Goal: Check status: Check status

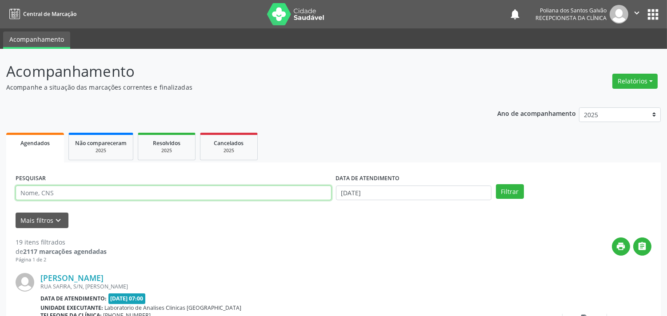
click at [176, 192] on input "text" at bounding box center [174, 193] width 316 height 15
type input "analic"
click at [496, 184] on button "Filtrar" at bounding box center [510, 191] width 28 height 15
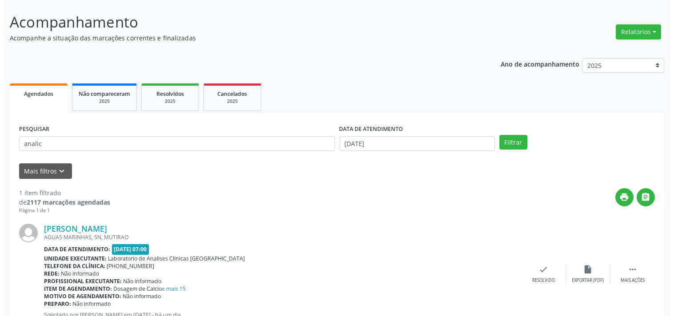
scroll to position [82, 0]
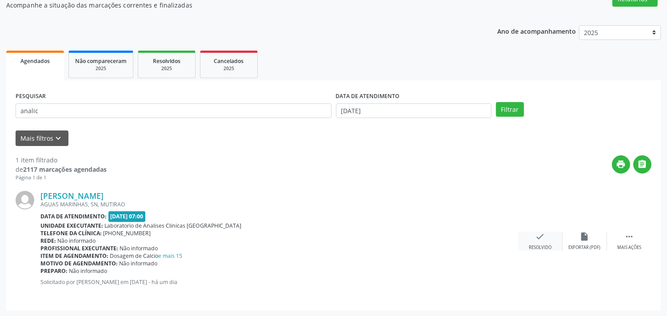
click at [537, 237] on icon "check" at bounding box center [541, 237] width 10 height 10
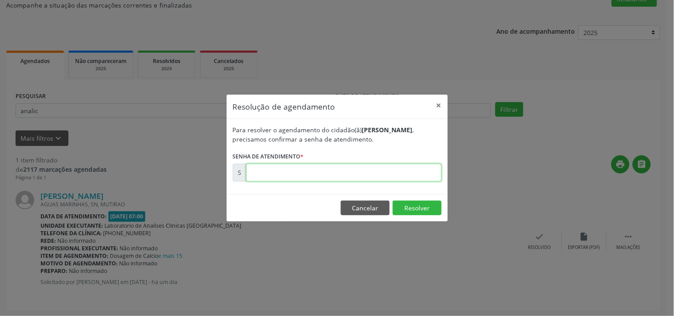
click at [402, 170] on input "text" at bounding box center [344, 173] width 196 height 18
type input "00176227"
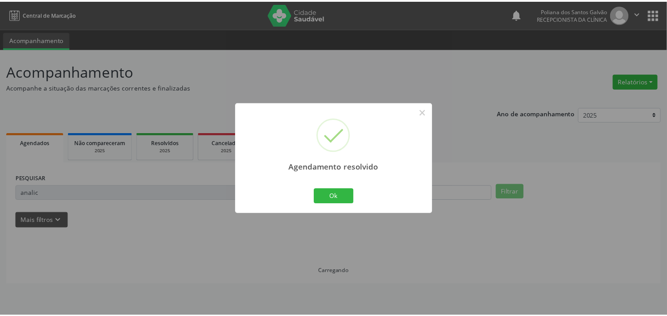
scroll to position [0, 0]
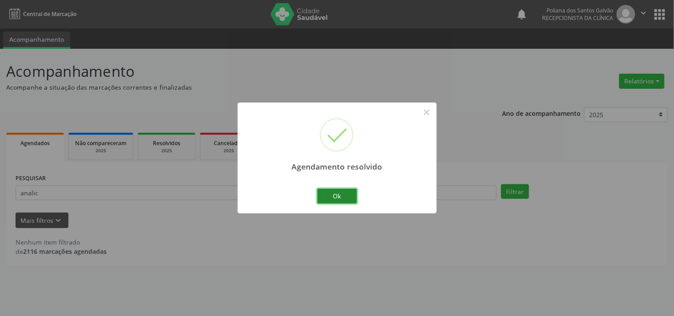
click at [327, 198] on button "Ok" at bounding box center [337, 196] width 40 height 15
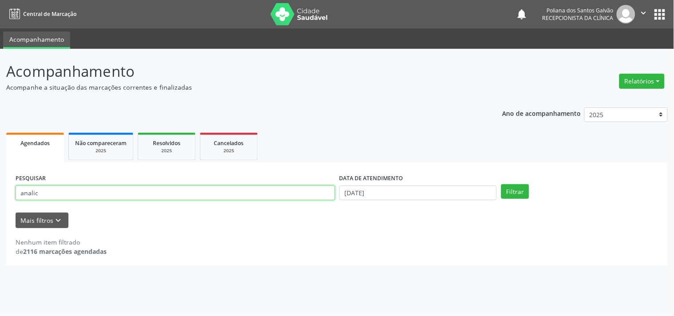
drag, startPoint x: 304, startPoint y: 196, endPoint x: 0, endPoint y: 55, distance: 335.5
click at [0, 55] on div "Acompanhamento Acompanhe a situação das marcações correntes e finalizadas Relat…" at bounding box center [337, 183] width 674 height 268
type input "tami"
click at [501, 184] on button "Filtrar" at bounding box center [515, 191] width 28 height 15
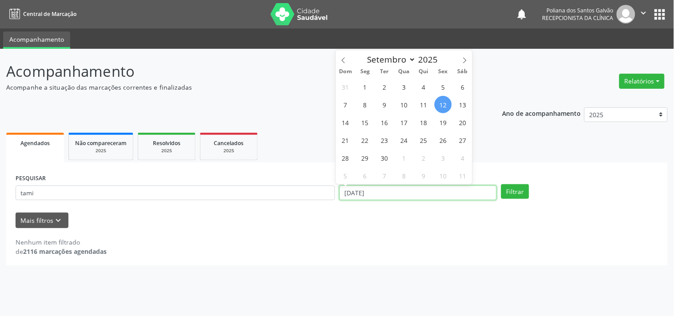
click at [419, 192] on input "[DATE]" at bounding box center [418, 193] width 157 height 15
click at [367, 123] on span "15" at bounding box center [364, 122] width 17 height 17
type input "15/09/2025"
click at [495, 189] on input "15/09/2025" at bounding box center [418, 193] width 157 height 15
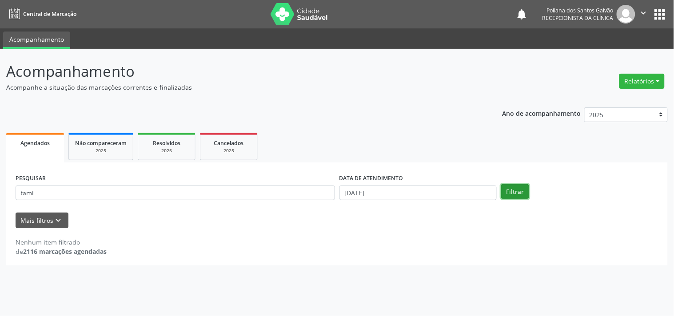
click at [507, 192] on button "Filtrar" at bounding box center [515, 191] width 28 height 15
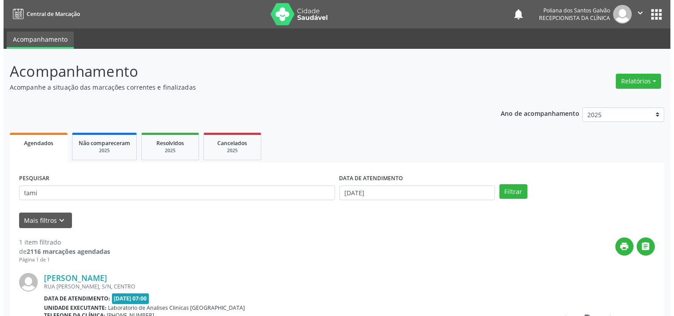
scroll to position [82, 0]
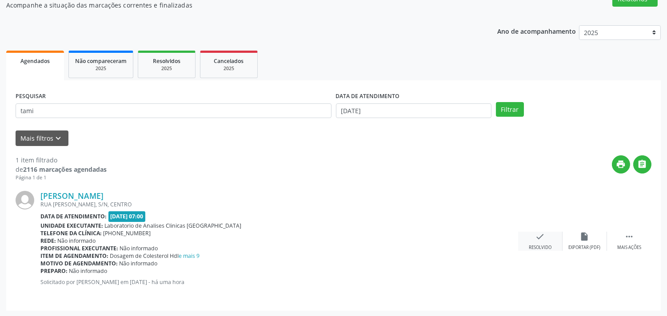
click at [537, 237] on icon "check" at bounding box center [541, 237] width 10 height 10
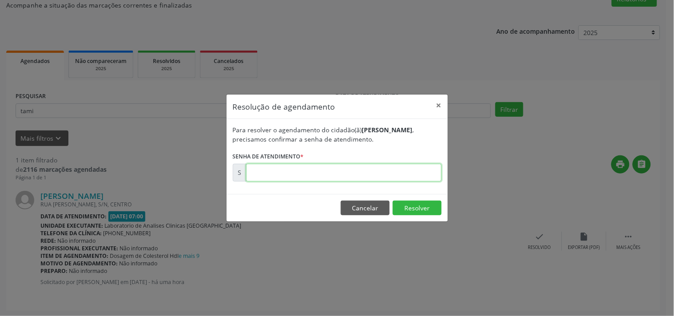
click at [359, 169] on input "text" at bounding box center [344, 173] width 196 height 18
type input "00176651"
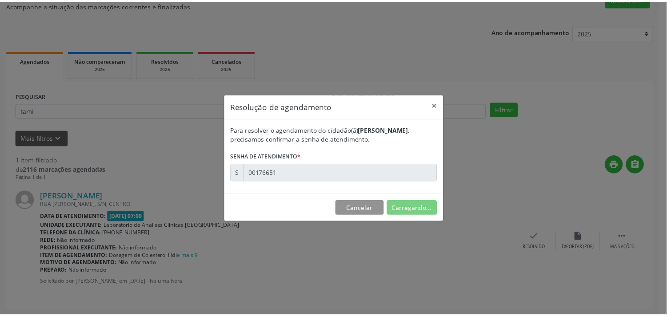
scroll to position [0, 0]
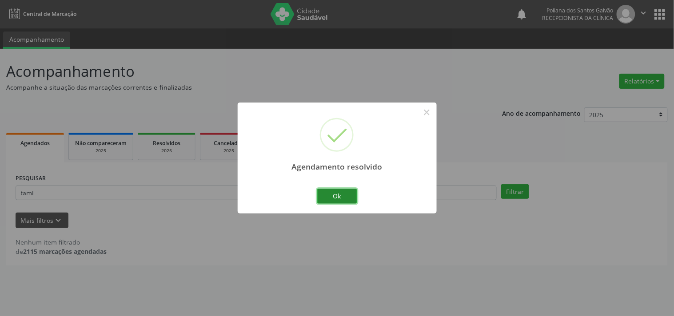
click at [328, 196] on button "Ok" at bounding box center [337, 196] width 40 height 15
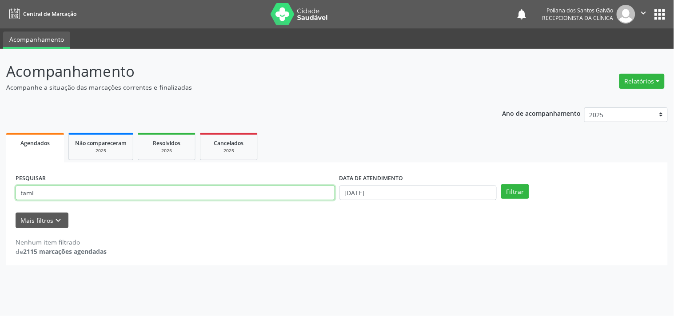
drag, startPoint x: 219, startPoint y: 180, endPoint x: 0, endPoint y: 139, distance: 223.0
click at [0, 150] on div "Acompanhamento Acompanhe a situação das marcações correntes e finalizadas Relat…" at bounding box center [337, 183] width 674 height 268
type input "ias"
click at [501, 184] on button "Filtrar" at bounding box center [515, 191] width 28 height 15
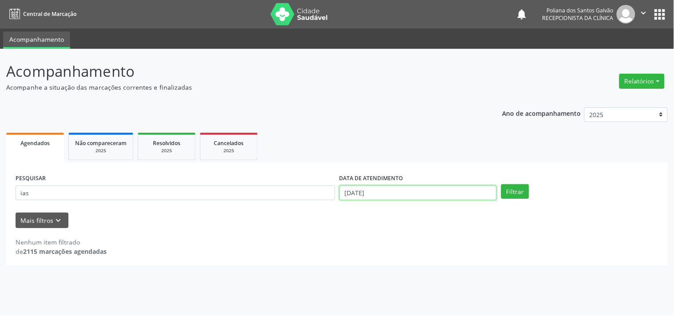
click at [433, 198] on input "15/09/2025" at bounding box center [418, 193] width 157 height 15
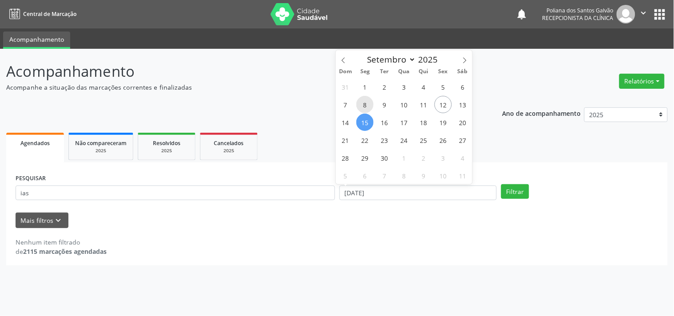
click at [367, 107] on span "8" at bounding box center [364, 104] width 17 height 17
type input "08/09/2025"
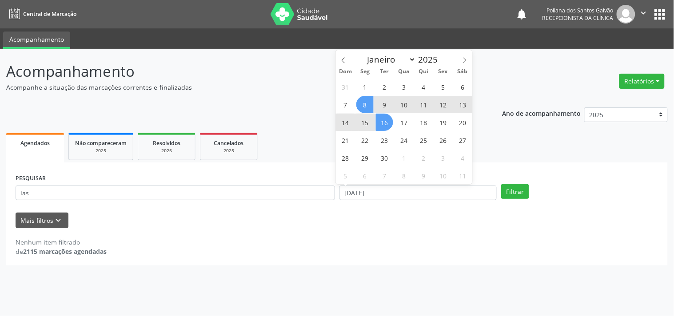
click at [392, 122] on span "16" at bounding box center [384, 122] width 17 height 17
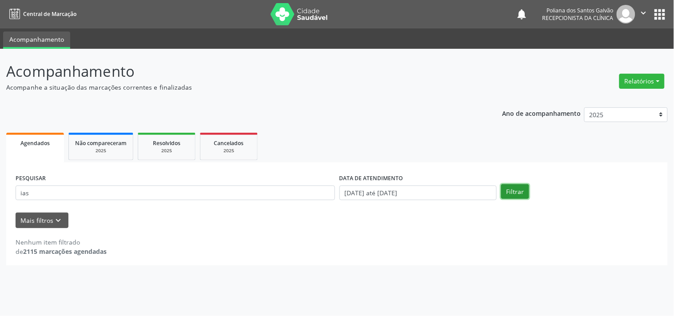
click at [519, 196] on button "Filtrar" at bounding box center [515, 191] width 28 height 15
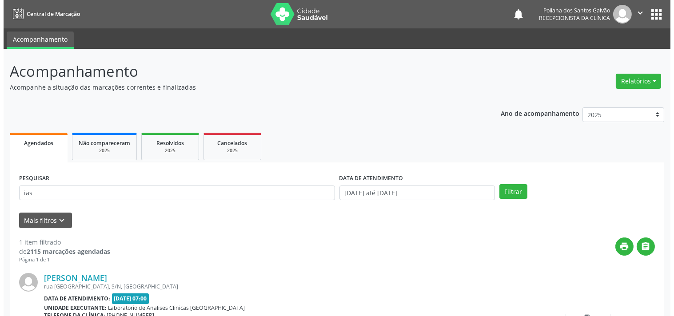
scroll to position [82, 0]
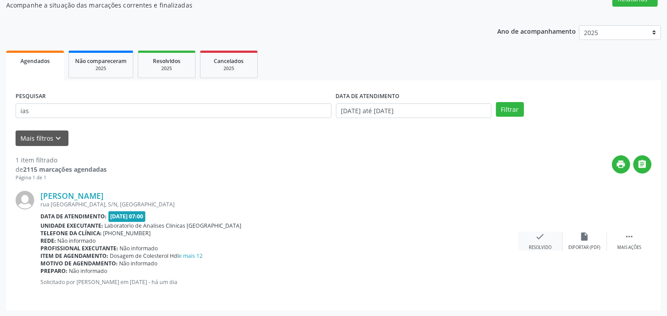
click at [540, 236] on icon "check" at bounding box center [541, 237] width 10 height 10
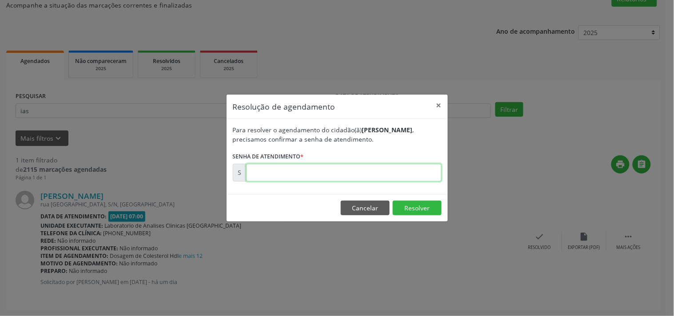
click at [424, 170] on input "text" at bounding box center [344, 173] width 196 height 18
type input "00176206"
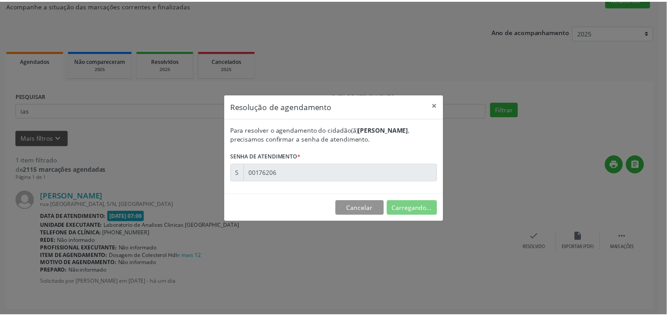
scroll to position [0, 0]
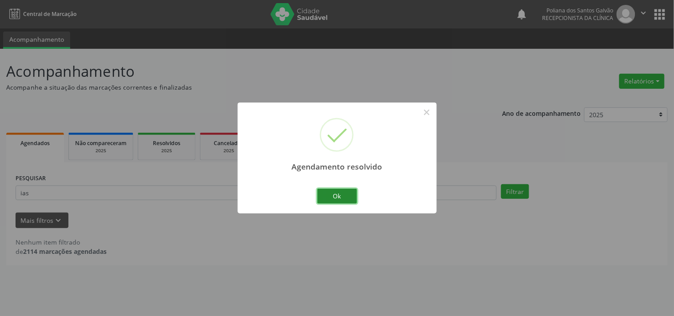
click at [339, 194] on button "Ok" at bounding box center [337, 196] width 40 height 15
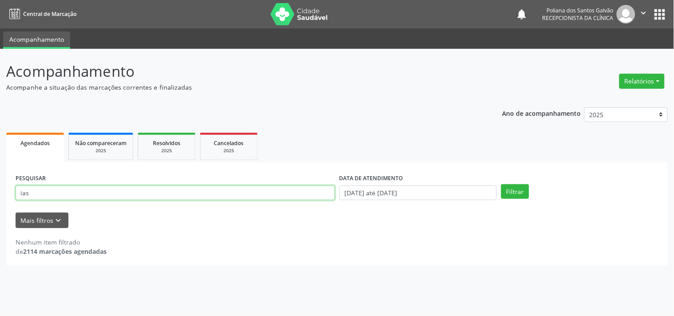
drag, startPoint x: 314, startPoint y: 192, endPoint x: 0, endPoint y: 32, distance: 352.2
click at [0, 52] on div "Acompanhamento Acompanhe a situação das marcações correntes e finalizadas Relat…" at bounding box center [337, 183] width 674 height 268
type input "f"
type input "day"
click at [501, 184] on button "Filtrar" at bounding box center [515, 191] width 28 height 15
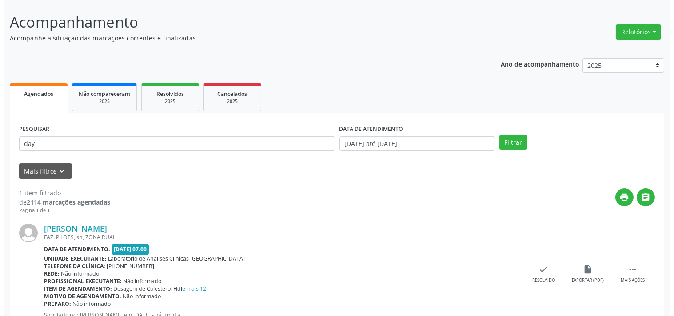
scroll to position [82, 0]
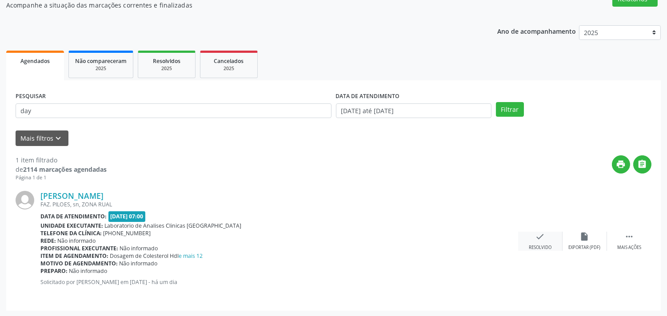
click at [529, 234] on div "check Resolvido" at bounding box center [540, 241] width 44 height 19
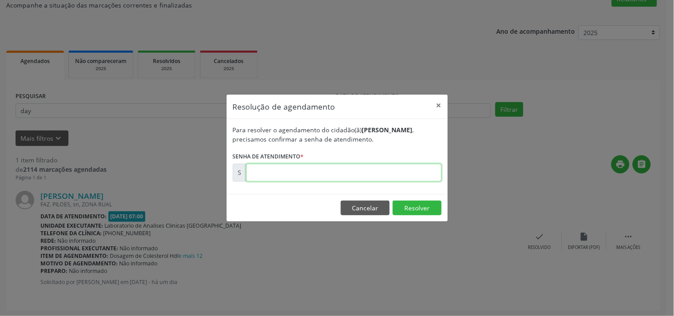
click at [420, 172] on input "text" at bounding box center [344, 173] width 196 height 18
type input "00176256"
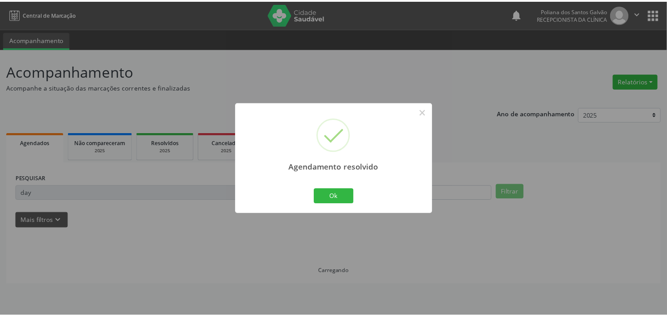
scroll to position [0, 0]
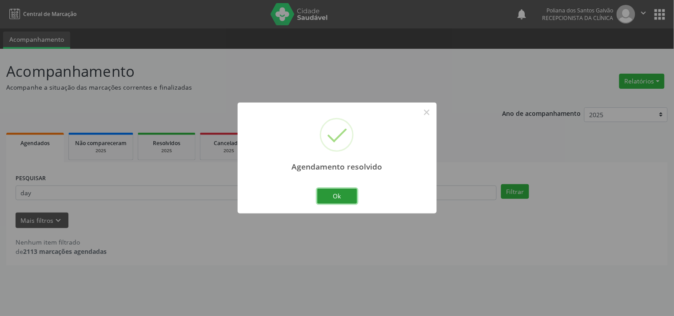
drag, startPoint x: 329, startPoint y: 191, endPoint x: 322, endPoint y: 193, distance: 7.4
click at [330, 193] on button "Ok" at bounding box center [337, 196] width 40 height 15
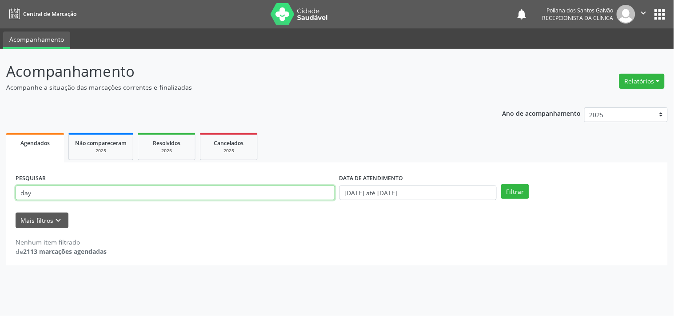
drag, startPoint x: 292, startPoint y: 193, endPoint x: 0, endPoint y: 136, distance: 297.5
click at [0, 148] on div "Acompanhamento Acompanhe a situação das marcações correntes e finalizadas Relat…" at bounding box center [337, 183] width 674 height 268
type input "irani"
click at [501, 184] on button "Filtrar" at bounding box center [515, 191] width 28 height 15
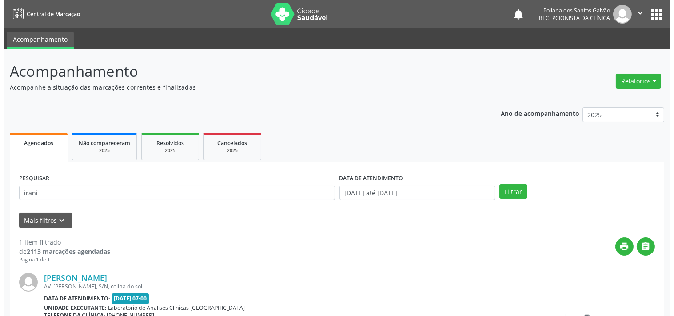
scroll to position [82, 0]
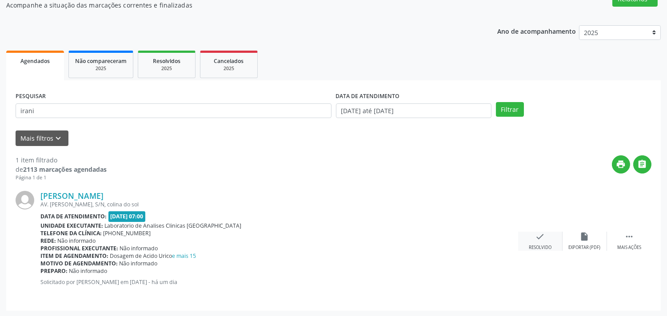
click at [543, 239] on icon "check" at bounding box center [541, 237] width 10 height 10
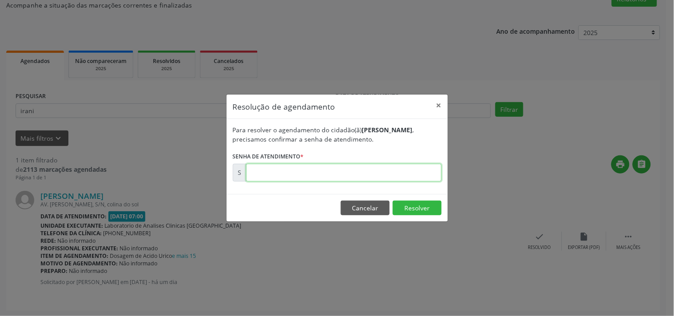
click at [426, 176] on input "text" at bounding box center [344, 173] width 196 height 18
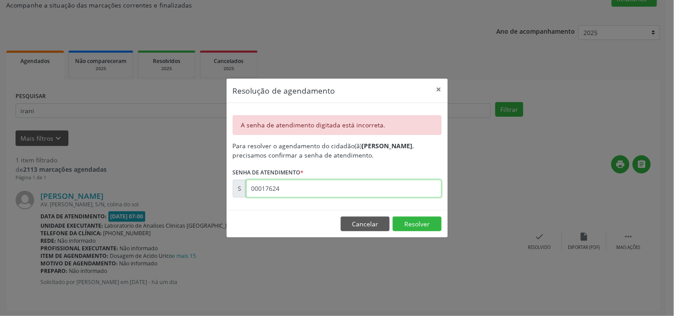
click at [410, 191] on input "00017624" at bounding box center [344, 189] width 196 height 18
type input "00176243"
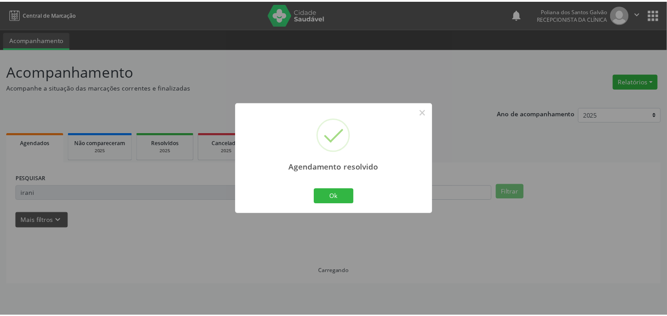
scroll to position [0, 0]
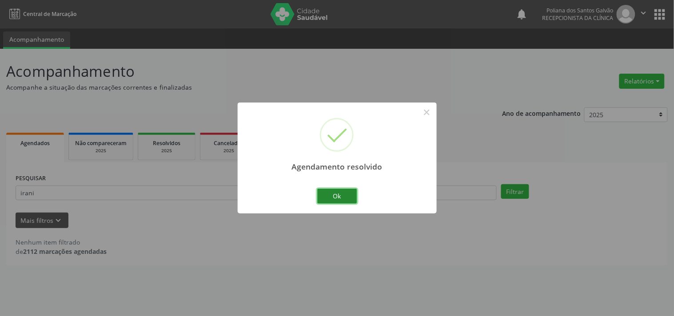
click at [343, 195] on button "Ok" at bounding box center [337, 196] width 40 height 15
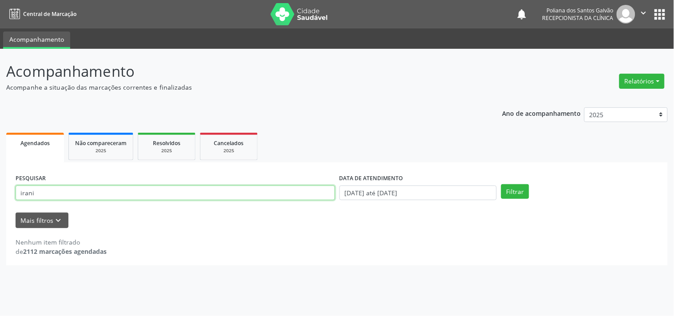
drag, startPoint x: 294, startPoint y: 188, endPoint x: 0, endPoint y: 159, distance: 295.7
click at [0, 159] on div "Acompanhamento Acompanhe a situação das marcações correntes e finalizadas Relat…" at bounding box center [337, 183] width 674 height 268
type input "arma"
click at [501, 184] on button "Filtrar" at bounding box center [515, 191] width 28 height 15
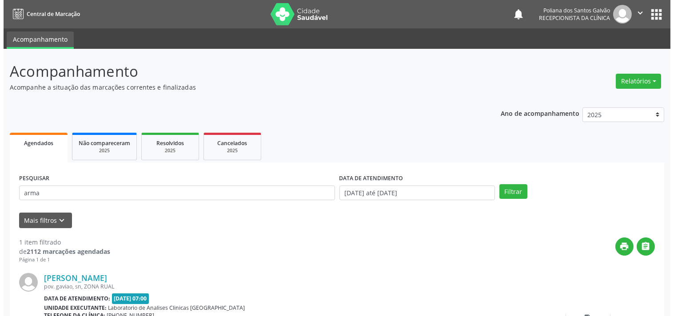
scroll to position [82, 0]
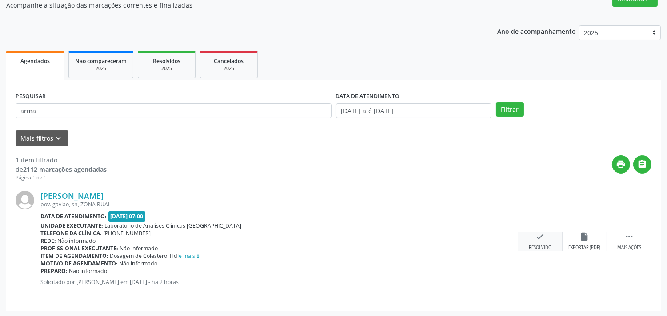
click at [538, 248] on div "Resolvido" at bounding box center [540, 248] width 23 height 6
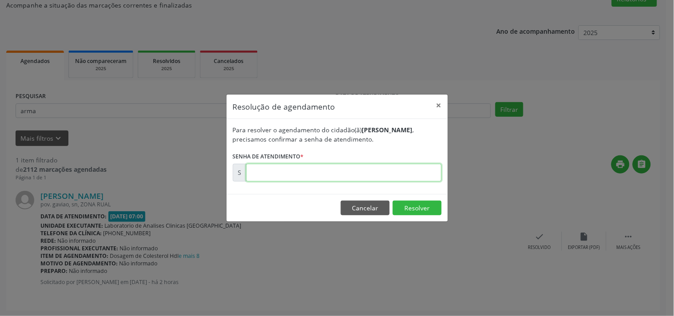
click at [408, 172] on input "text" at bounding box center [344, 173] width 196 height 18
type input "00176635"
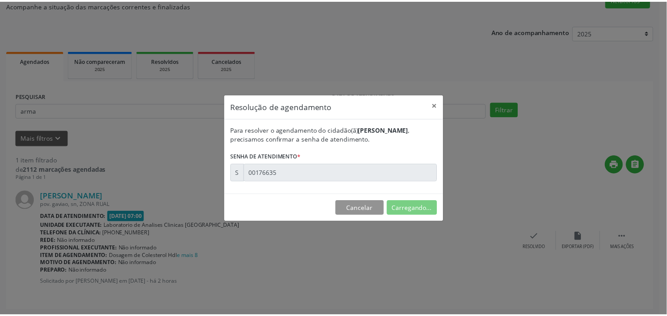
scroll to position [0, 0]
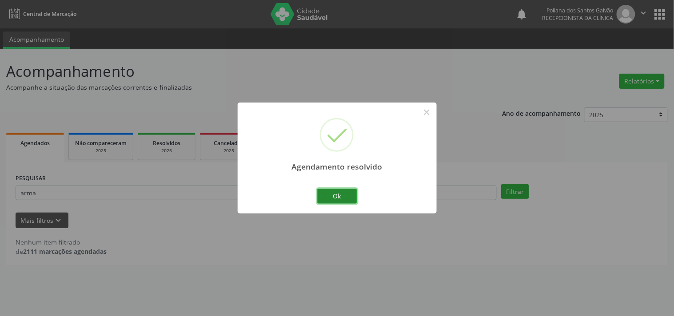
click at [344, 190] on button "Ok" at bounding box center [337, 196] width 40 height 15
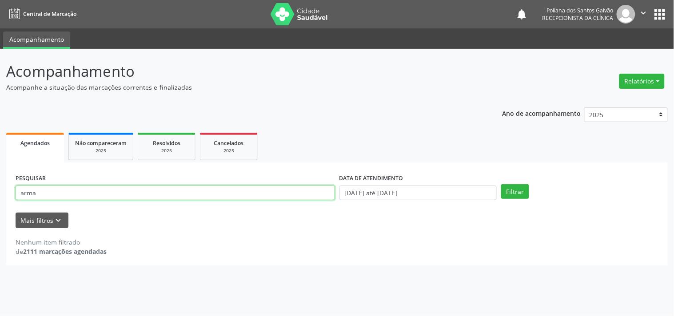
drag, startPoint x: 204, startPoint y: 164, endPoint x: 0, endPoint y: 34, distance: 242.4
click at [0, 56] on div "Acompanhamento Acompanhe a situação das marcações correntes e finalizadas Relat…" at bounding box center [337, 183] width 674 height 268
type input "gidal"
click at [501, 184] on button "Filtrar" at bounding box center [515, 191] width 28 height 15
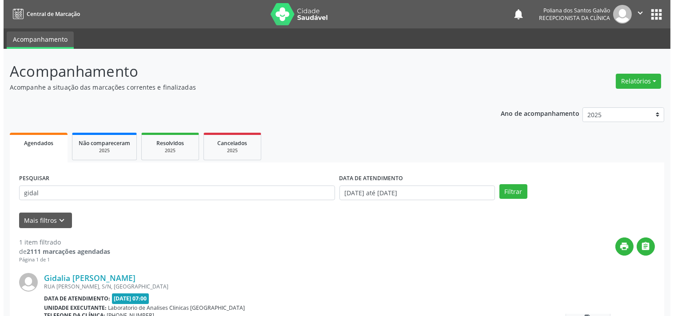
scroll to position [82, 0]
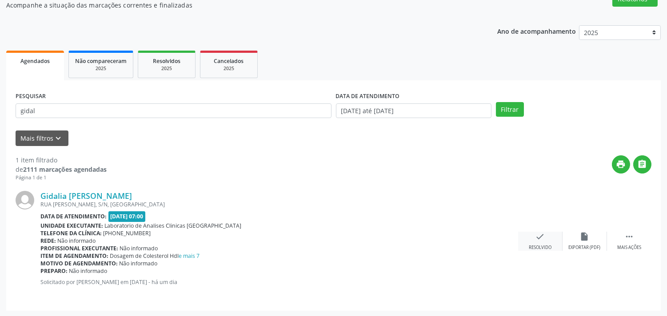
click at [547, 239] on div "check Resolvido" at bounding box center [540, 241] width 44 height 19
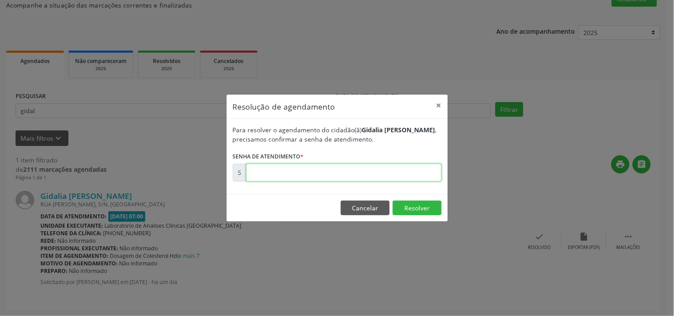
click at [394, 171] on input "text" at bounding box center [344, 173] width 196 height 18
type input "00176225"
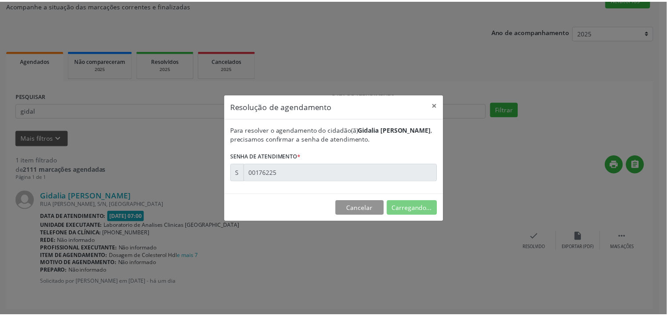
scroll to position [0, 0]
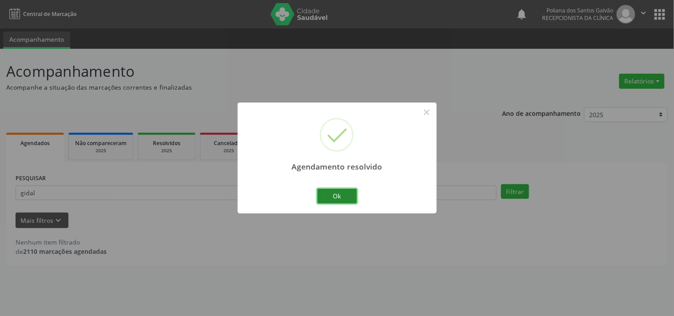
click at [322, 197] on button "Ok" at bounding box center [337, 196] width 40 height 15
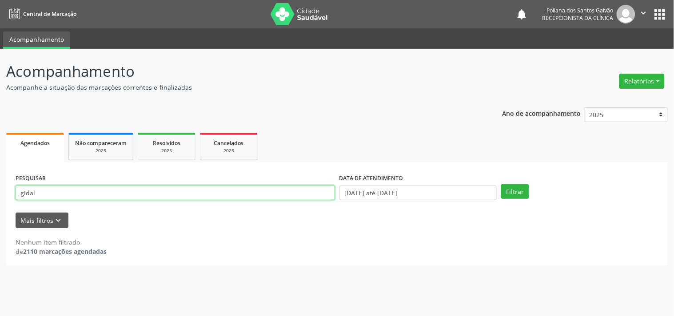
drag, startPoint x: 300, startPoint y: 196, endPoint x: 0, endPoint y: 127, distance: 307.8
click at [0, 127] on div "Acompanhamento Acompanhe a situação das marcações correntes e finalizadas Relat…" at bounding box center [337, 183] width 674 height 268
type input "monica"
click at [501, 184] on button "Filtrar" at bounding box center [515, 191] width 28 height 15
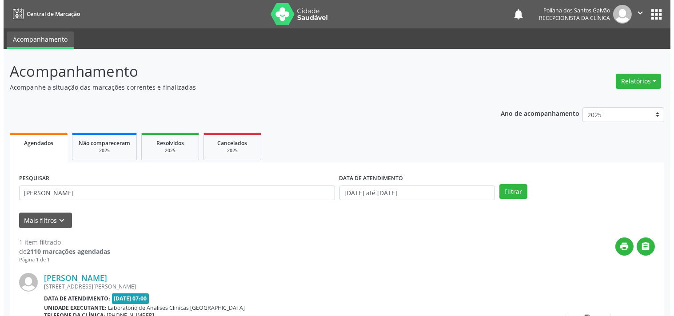
scroll to position [82, 0]
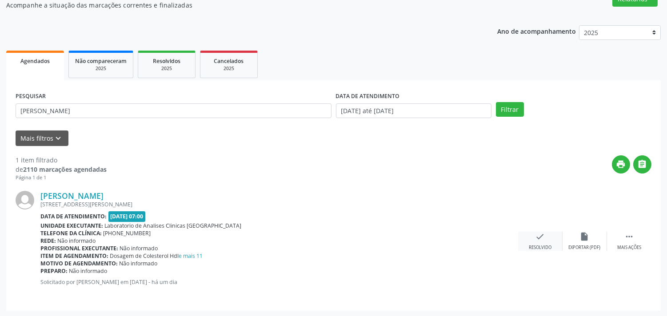
click at [539, 243] on div "check Resolvido" at bounding box center [540, 241] width 44 height 19
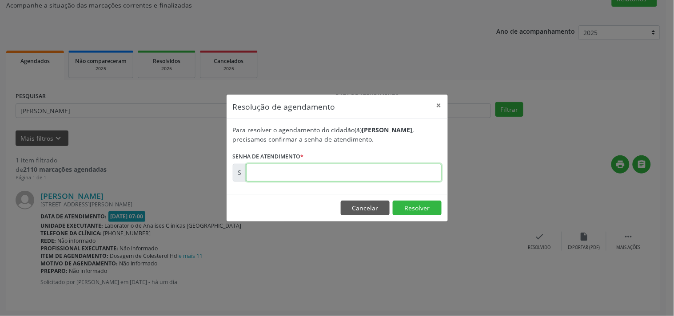
click at [420, 170] on input "text" at bounding box center [344, 173] width 196 height 18
type input "00176188"
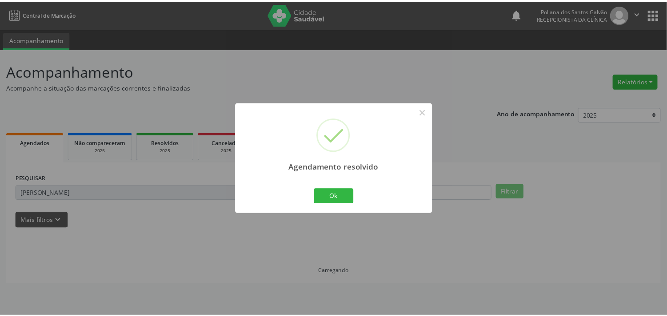
scroll to position [0, 0]
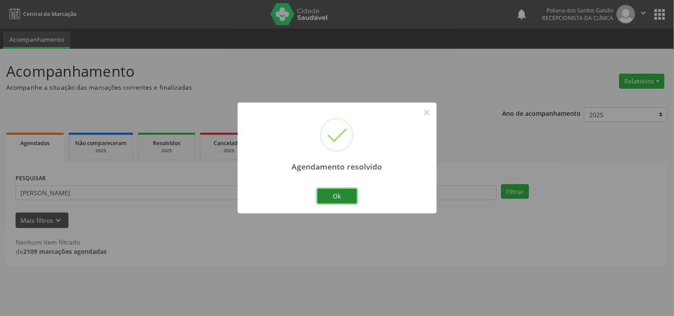
click at [352, 192] on button "Ok" at bounding box center [337, 196] width 40 height 15
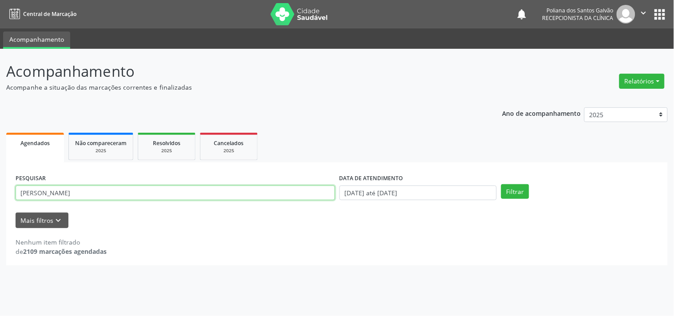
drag, startPoint x: 307, startPoint y: 188, endPoint x: 0, endPoint y: 30, distance: 345.3
click at [0, 32] on div "Central de Marcação notifications Poliana dos Santos Galvão Recepcionista da cl…" at bounding box center [337, 158] width 674 height 316
type input "maria rib"
click at [501, 184] on button "Filtrar" at bounding box center [515, 191] width 28 height 15
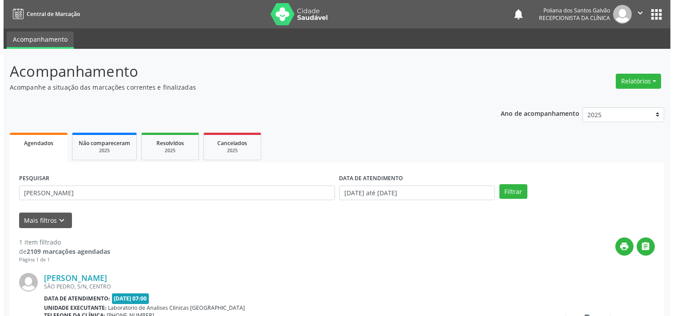
scroll to position [82, 0]
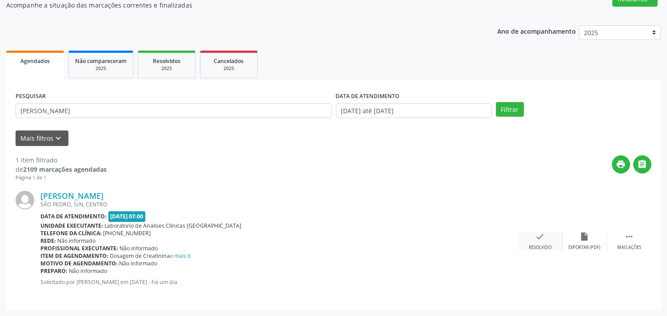
click at [543, 237] on icon "check" at bounding box center [541, 237] width 10 height 10
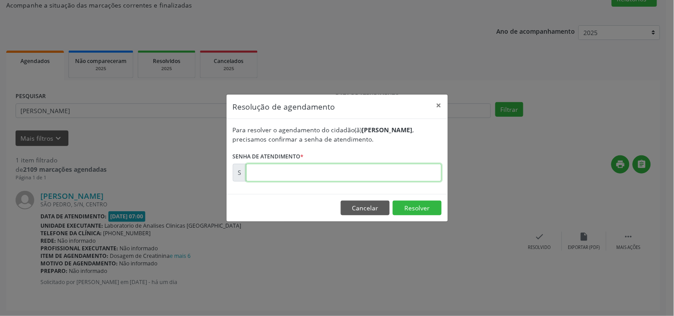
click at [410, 172] on input "text" at bounding box center [344, 173] width 196 height 18
type input "00176234"
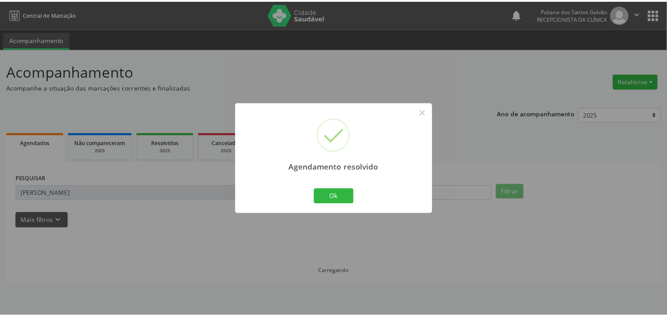
scroll to position [0, 0]
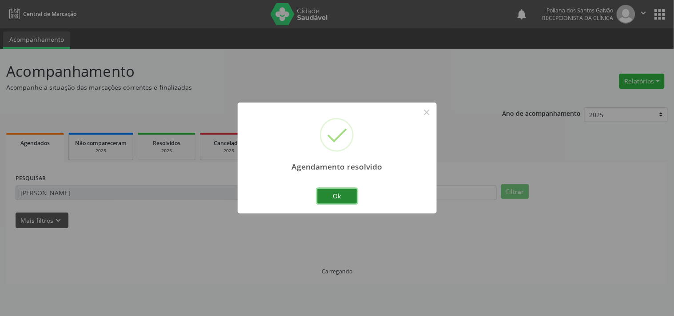
click at [350, 196] on button "Ok" at bounding box center [337, 196] width 40 height 15
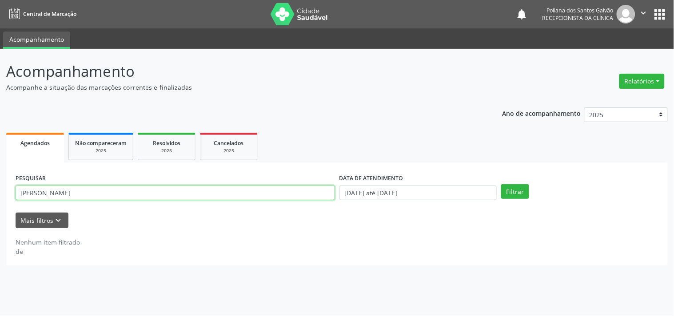
drag, startPoint x: 316, startPoint y: 194, endPoint x: 0, endPoint y: 123, distance: 324.0
click at [0, 127] on div "Acompanhamento Acompanhe a situação das marcações correntes e finalizadas Relat…" at bounding box center [337, 183] width 674 height 268
type input "gabrie"
click at [501, 184] on button "Filtrar" at bounding box center [515, 191] width 28 height 15
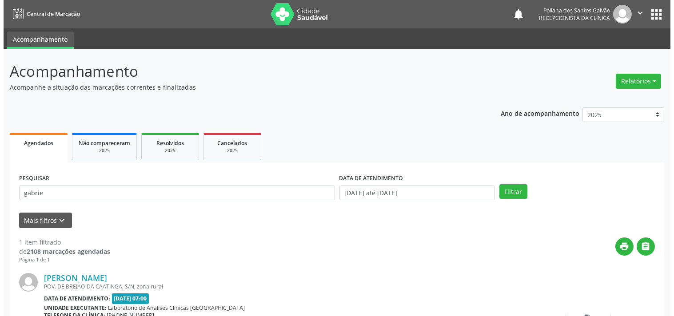
scroll to position [82, 0]
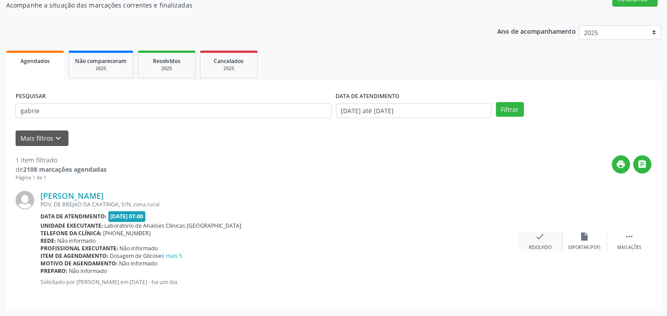
click at [538, 239] on icon "check" at bounding box center [541, 237] width 10 height 10
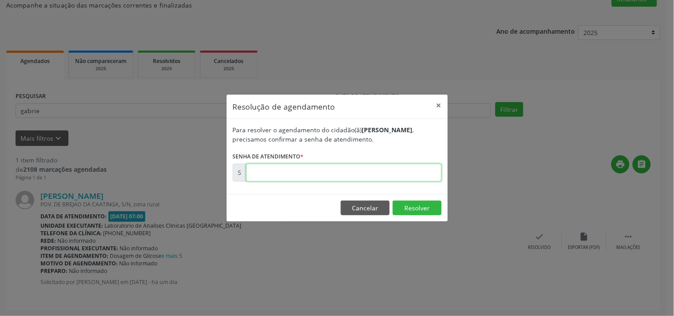
click at [411, 174] on input "text" at bounding box center [344, 173] width 196 height 18
type input "00176278"
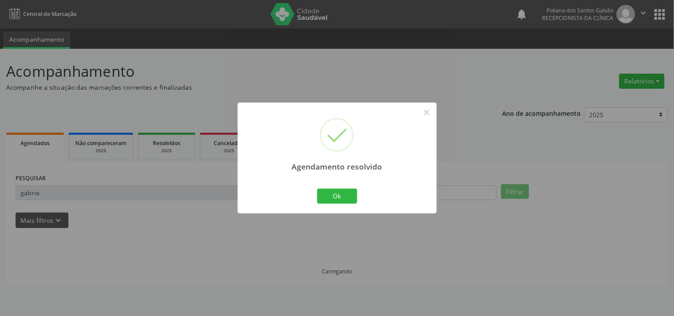
scroll to position [0, 0]
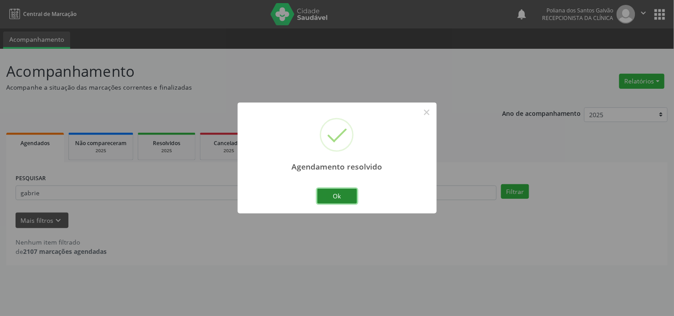
click at [340, 193] on button "Ok" at bounding box center [337, 196] width 40 height 15
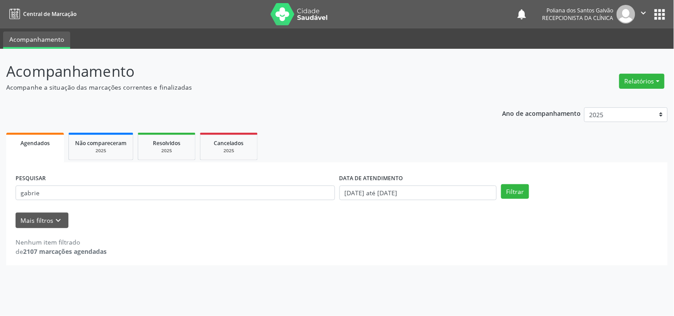
drag, startPoint x: 311, startPoint y: 184, endPoint x: 0, endPoint y: 144, distance: 313.8
click at [0, 148] on div "Acompanhamento Acompanhe a situação das marcações correntes e finalizadas Relat…" at bounding box center [337, 183] width 674 height 268
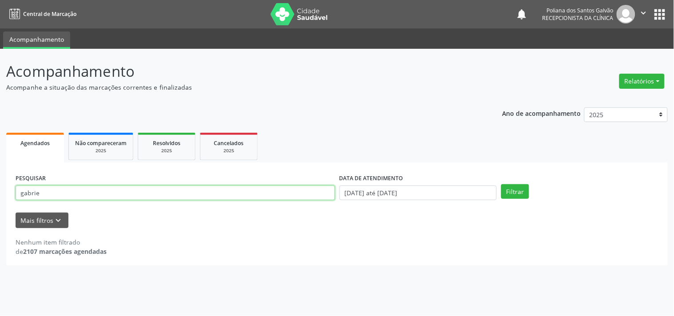
drag, startPoint x: 41, startPoint y: 196, endPoint x: 0, endPoint y: 160, distance: 54.5
click at [0, 161] on div "Acompanhamento Acompanhe a situação das marcações correntes e finalizadas Relat…" at bounding box center [337, 183] width 674 height 268
type input "LUIZ"
click at [501, 184] on button "Filtrar" at bounding box center [515, 191] width 28 height 15
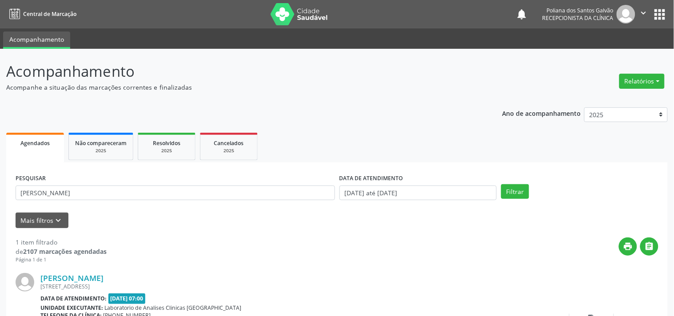
scroll to position [82, 0]
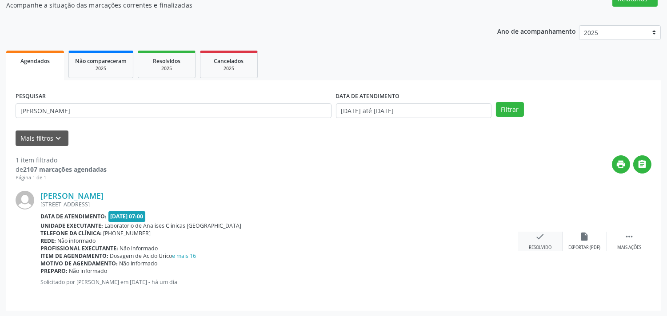
click at [551, 238] on div "check Resolvido" at bounding box center [540, 241] width 44 height 19
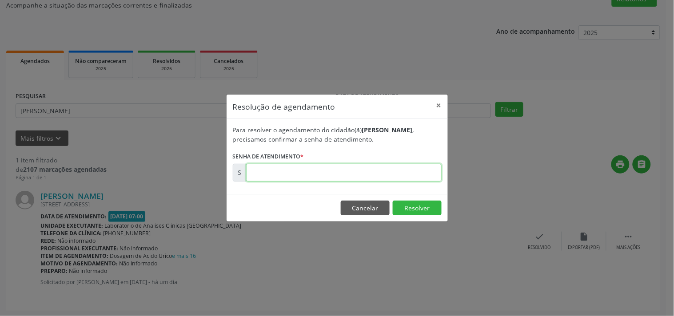
click at [416, 173] on input "text" at bounding box center [344, 173] width 196 height 18
type input "00176205"
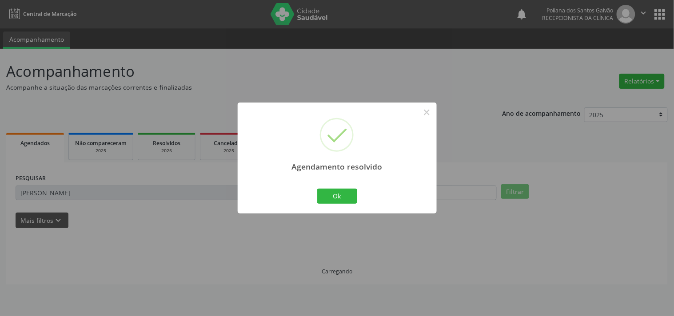
scroll to position [0, 0]
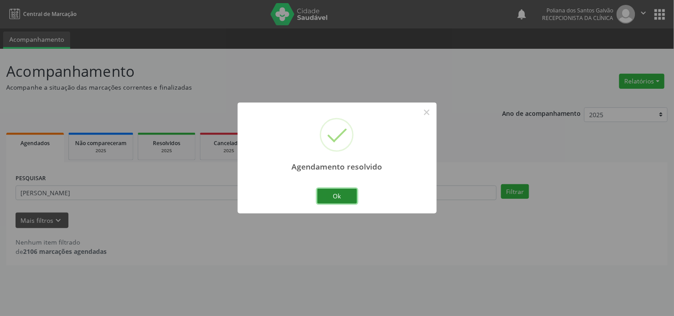
click at [344, 194] on button "Ok" at bounding box center [337, 196] width 40 height 15
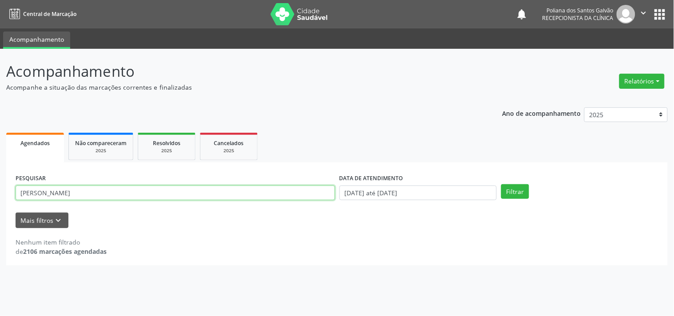
drag, startPoint x: 276, startPoint y: 192, endPoint x: 0, endPoint y: 121, distance: 284.9
click at [0, 123] on div "Acompanhamento Acompanhe a situação das marcações correntes e finalizadas Relat…" at bounding box center [337, 183] width 674 height 268
type input "MARIA DA GLO"
click at [501, 184] on button "Filtrar" at bounding box center [515, 191] width 28 height 15
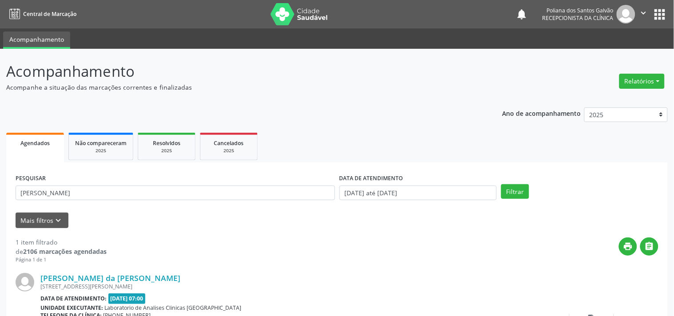
scroll to position [82, 0]
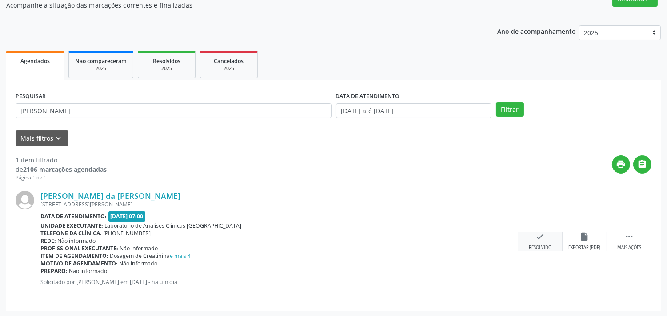
click at [530, 234] on div "check Resolvido" at bounding box center [540, 241] width 44 height 19
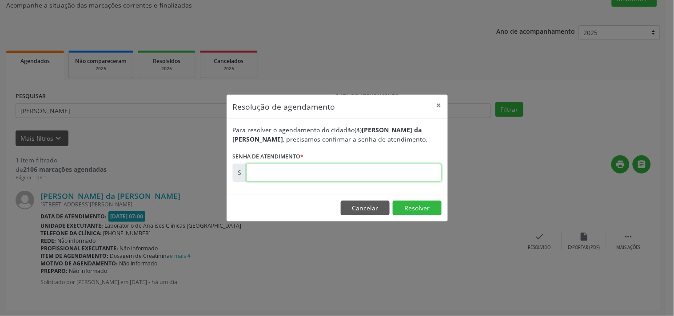
click at [413, 179] on input "text" at bounding box center [344, 173] width 196 height 18
type input "00176235"
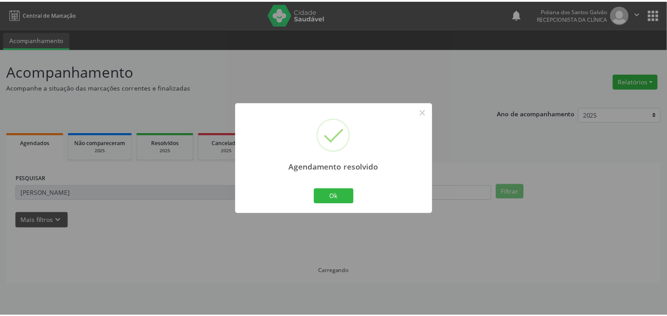
scroll to position [0, 0]
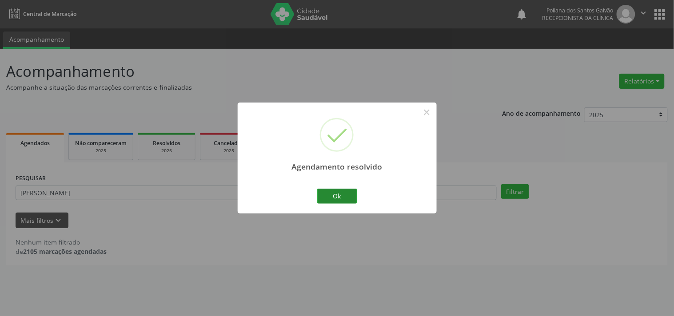
drag, startPoint x: 359, startPoint y: 198, endPoint x: 350, endPoint y: 198, distance: 8.9
click at [358, 198] on div "Agendamento resolvido × Ok Cancel" at bounding box center [337, 158] width 199 height 111
click at [348, 198] on button "Ok" at bounding box center [337, 196] width 40 height 15
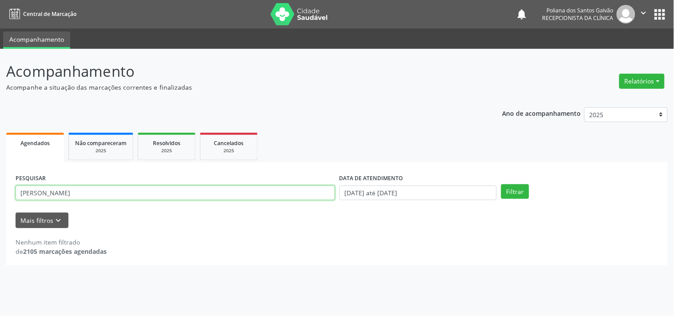
drag, startPoint x: 293, startPoint y: 189, endPoint x: 0, endPoint y: 73, distance: 315.4
click at [0, 104] on div "Acompanhamento Acompanhe a situação das marcações correntes e finalizadas Relat…" at bounding box center [337, 183] width 674 height 268
type input "THA"
click at [501, 184] on button "Filtrar" at bounding box center [515, 191] width 28 height 15
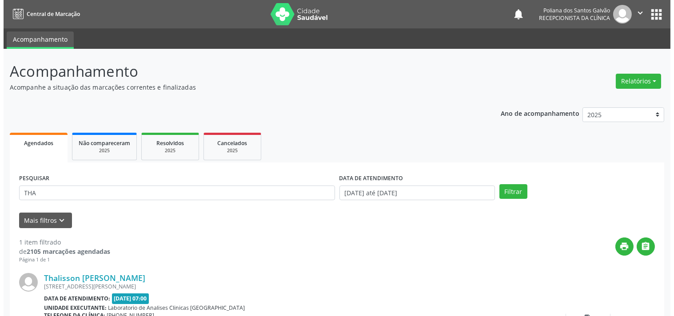
scroll to position [82, 0]
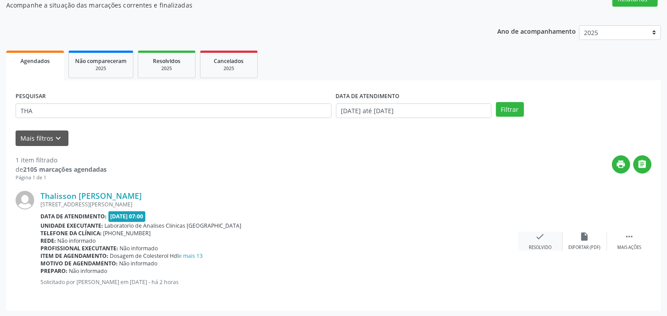
click at [540, 237] on icon "check" at bounding box center [541, 237] width 10 height 10
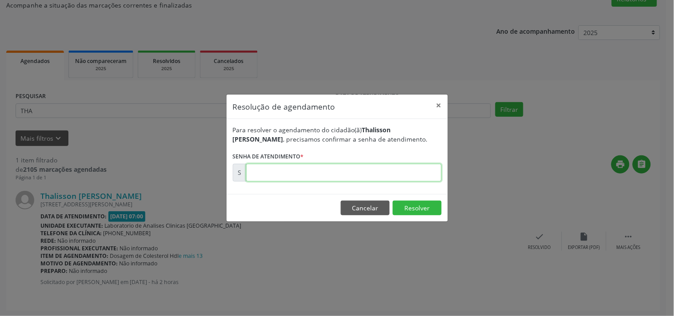
click at [384, 172] on input "text" at bounding box center [344, 173] width 196 height 18
type input "00176637"
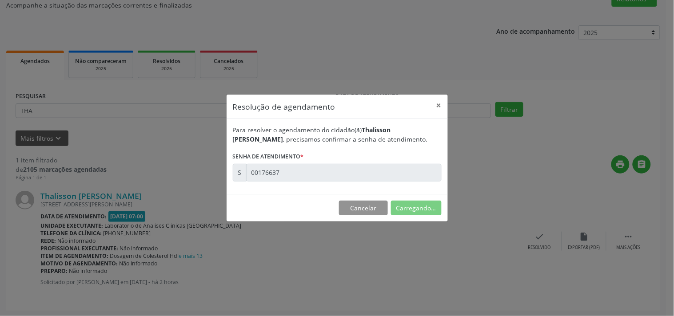
scroll to position [0, 0]
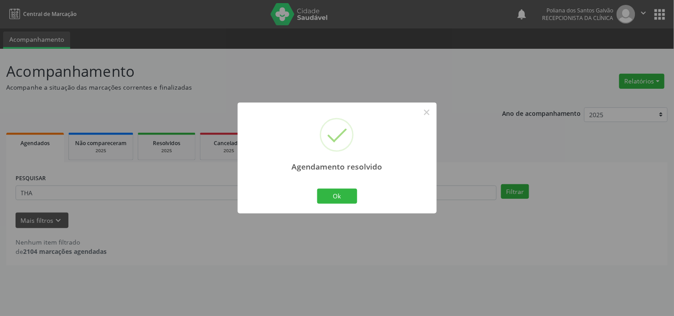
click at [316, 196] on div "Ok Cancel" at bounding box center [337, 196] width 44 height 19
click at [336, 195] on button "Ok" at bounding box center [337, 196] width 40 height 15
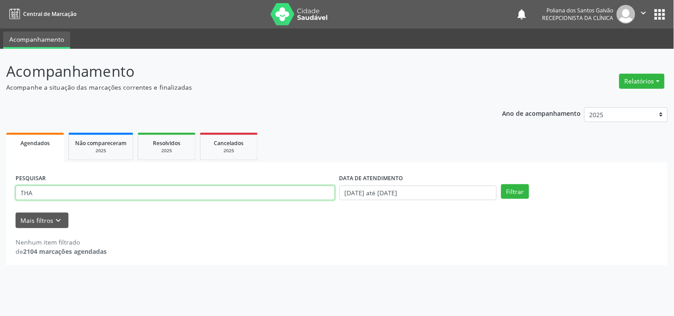
drag, startPoint x: 288, startPoint y: 195, endPoint x: 0, endPoint y: 91, distance: 305.8
click at [0, 94] on div "Acompanhamento Acompanhe a situação das marcações correntes e finalizadas Relat…" at bounding box center [337, 183] width 674 height 268
type input "MARIA RAI"
click at [501, 184] on button "Filtrar" at bounding box center [515, 191] width 28 height 15
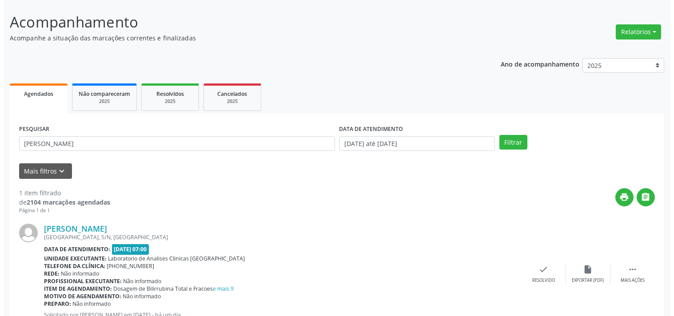
scroll to position [82, 0]
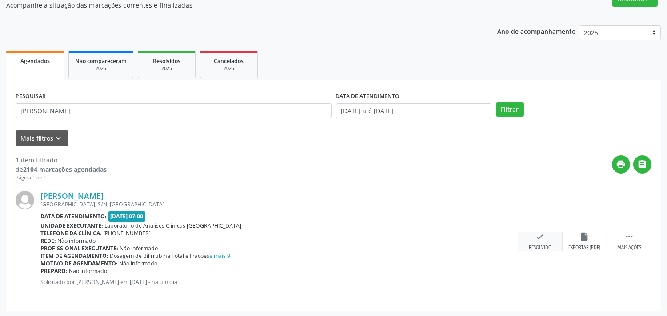
click at [525, 248] on div "check Resolvido" at bounding box center [540, 241] width 44 height 19
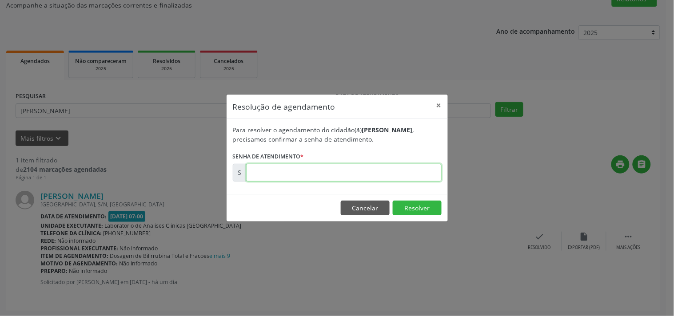
click at [412, 173] on input "text" at bounding box center [344, 173] width 196 height 18
type input "00176323"
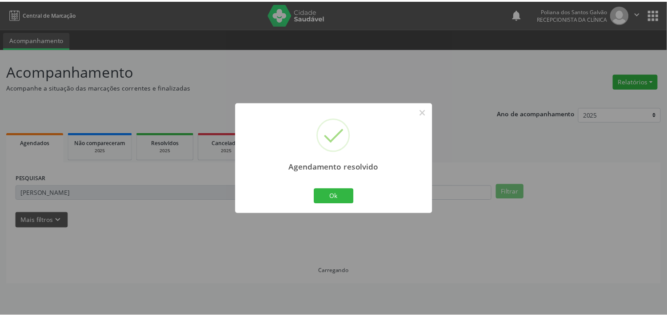
scroll to position [0, 0]
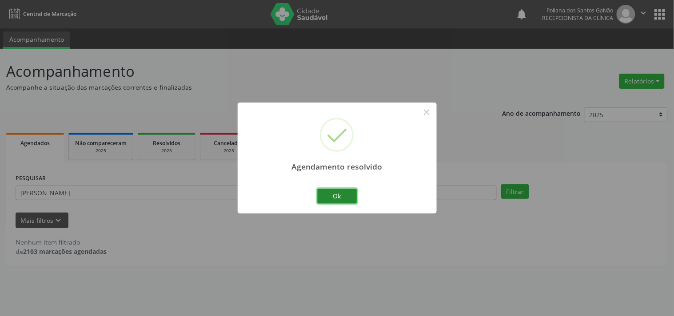
click at [321, 201] on button "Ok" at bounding box center [337, 196] width 40 height 15
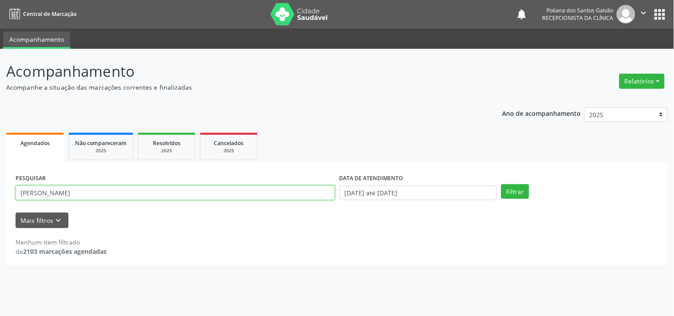
drag, startPoint x: 224, startPoint y: 181, endPoint x: 0, endPoint y: 78, distance: 246.0
click at [0, 99] on div "Acompanhamento Acompanhe a situação das marcações correntes e finalizadas Relat…" at bounding box center [337, 183] width 674 height 268
type input "MANOEL E"
click at [501, 184] on button "Filtrar" at bounding box center [515, 191] width 28 height 15
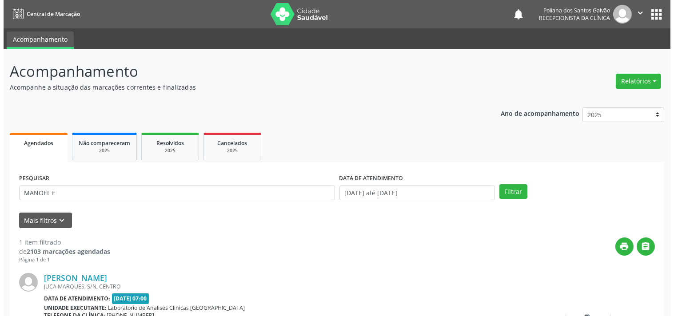
scroll to position [82, 0]
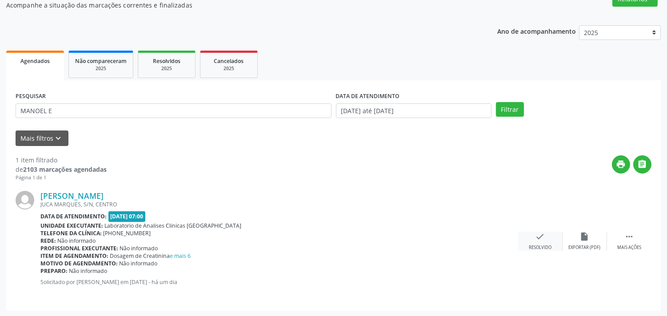
click at [525, 241] on div "check Resolvido" at bounding box center [540, 241] width 44 height 19
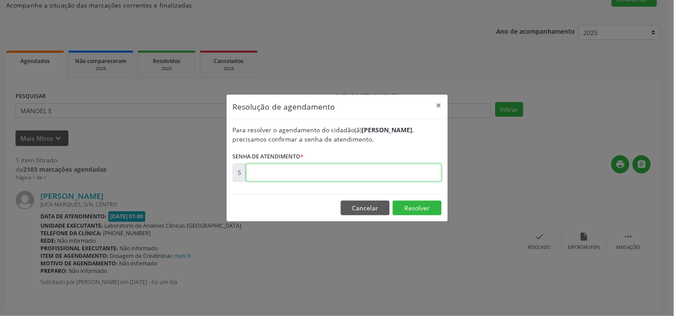
click at [425, 164] on input "text" at bounding box center [344, 173] width 196 height 18
type input "00176212"
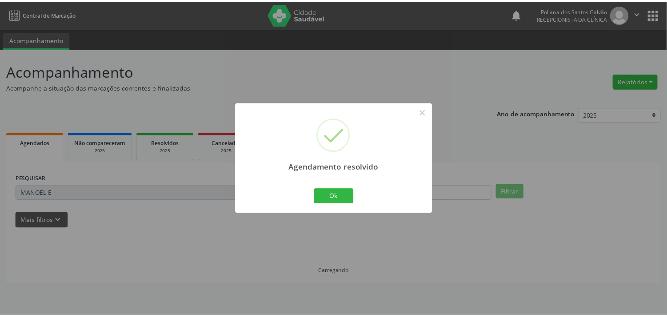
scroll to position [0, 0]
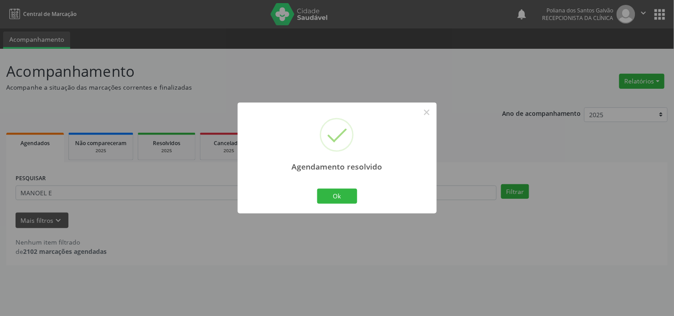
click at [349, 204] on div "Ok Cancel" at bounding box center [337, 196] width 44 height 19
click at [363, 193] on div "Agendamento resolvido × Ok Cancel" at bounding box center [337, 158] width 199 height 111
click at [324, 189] on button "Ok" at bounding box center [337, 196] width 40 height 15
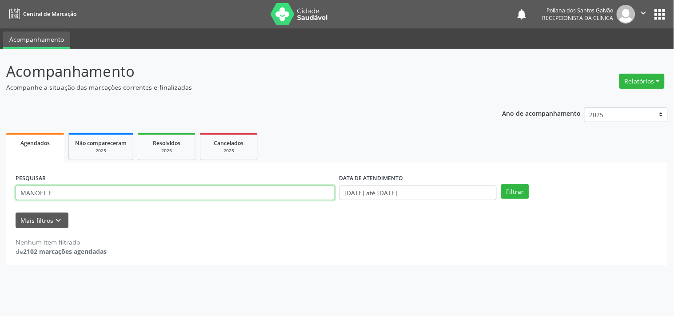
drag, startPoint x: 286, startPoint y: 188, endPoint x: 0, endPoint y: 102, distance: 298.8
click at [0, 103] on div "Acompanhamento Acompanhe a situação das marcações correntes e finalizadas Relat…" at bounding box center [337, 183] width 674 height 268
type input "EDNO"
click at [501, 184] on button "Filtrar" at bounding box center [515, 191] width 28 height 15
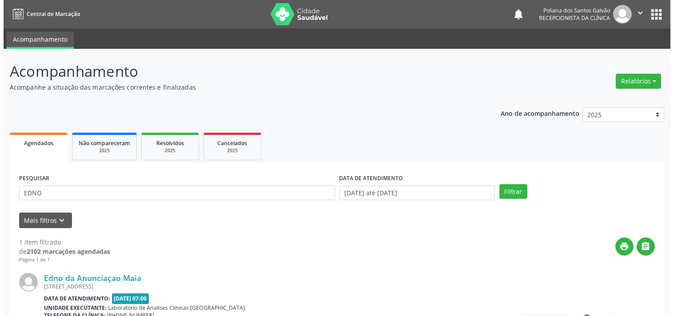
scroll to position [82, 0]
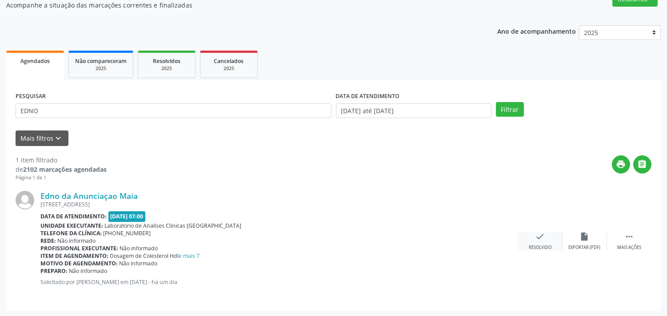
click at [544, 242] on div "check Resolvido" at bounding box center [540, 241] width 44 height 19
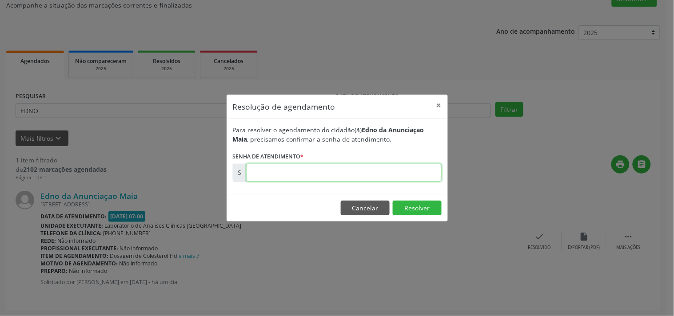
click at [412, 166] on input "text" at bounding box center [344, 173] width 196 height 18
type input "00176267"
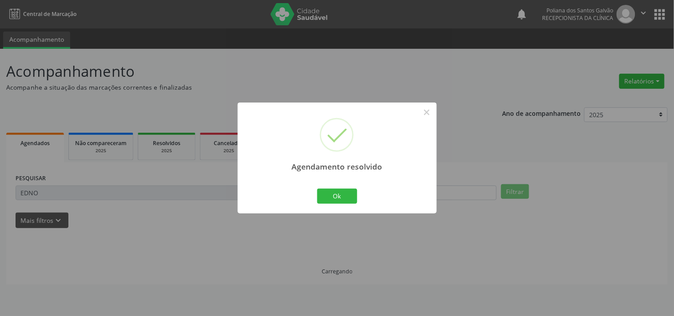
scroll to position [0, 0]
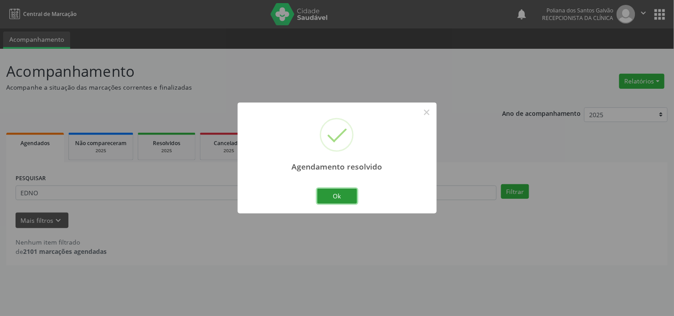
drag, startPoint x: 352, startPoint y: 200, endPoint x: 329, endPoint y: 203, distance: 22.4
click at [349, 202] on button "Ok" at bounding box center [337, 196] width 40 height 15
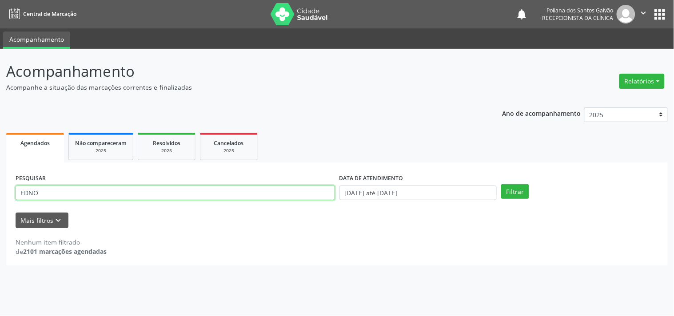
drag, startPoint x: 276, startPoint y: 198, endPoint x: 0, endPoint y: 136, distance: 283.2
click at [0, 145] on div "Acompanhamento Acompanhe a situação das marcações correntes e finalizadas Relat…" at bounding box center [337, 183] width 674 height 268
type input "VALDE"
click at [501, 184] on button "Filtrar" at bounding box center [515, 191] width 28 height 15
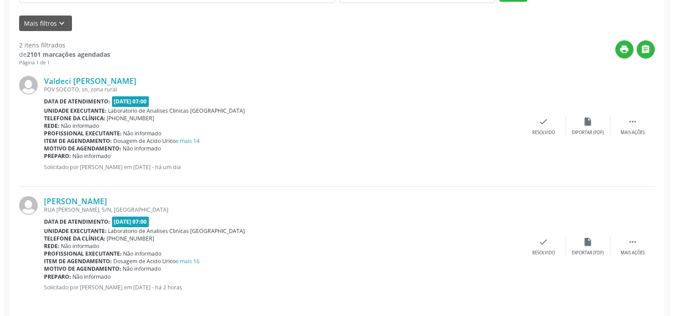
scroll to position [203, 0]
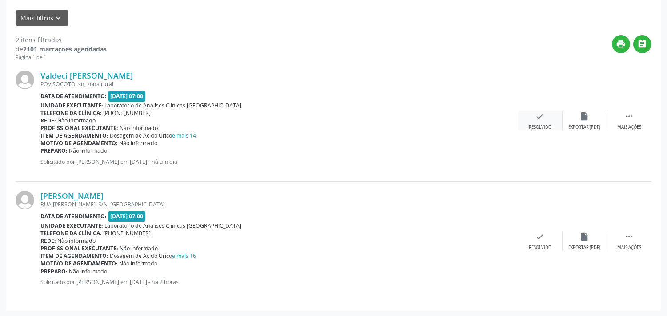
click at [547, 117] on div "check Resolvido" at bounding box center [540, 121] width 44 height 19
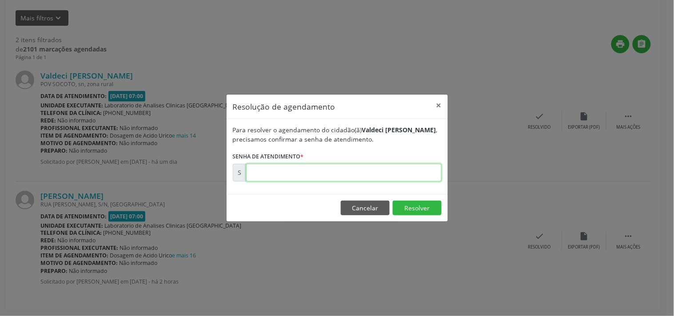
click at [411, 167] on input "text" at bounding box center [344, 173] width 196 height 18
type input "00176245"
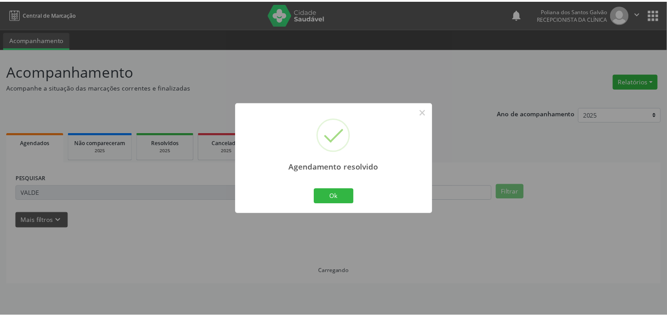
scroll to position [0, 0]
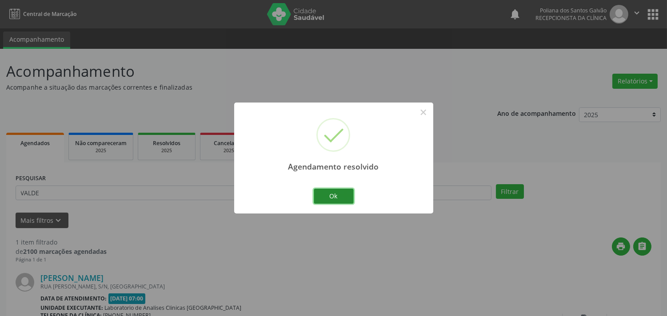
click at [331, 194] on button "Ok" at bounding box center [334, 196] width 40 height 15
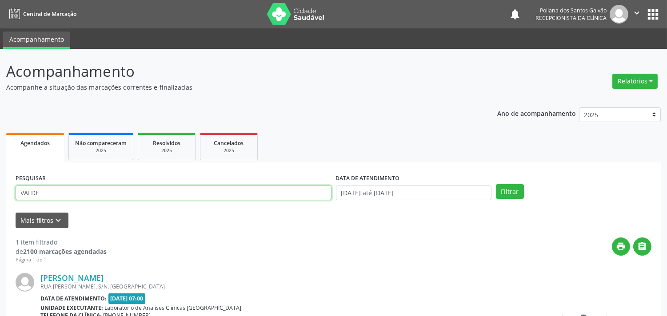
drag, startPoint x: 290, startPoint y: 188, endPoint x: 0, endPoint y: 81, distance: 309.3
click at [0, 111] on div "Acompanhamento Acompanhe a situação das marcações correntes e finalizadas Relat…" at bounding box center [333, 224] width 667 height 351
type input "ALESSAN"
click at [496, 184] on button "Filtrar" at bounding box center [510, 191] width 28 height 15
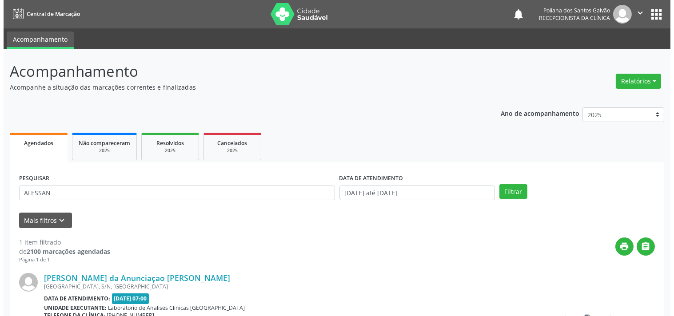
scroll to position [82, 0]
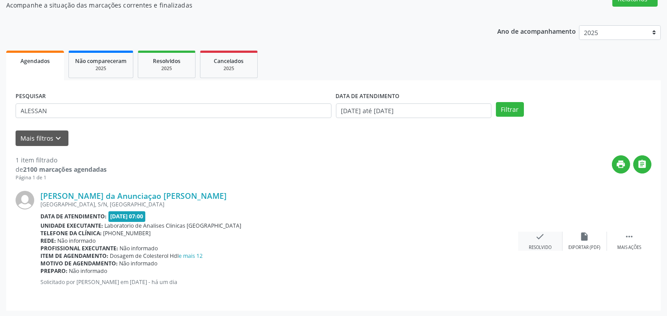
click at [540, 245] on div "Resolvido" at bounding box center [540, 248] width 23 height 6
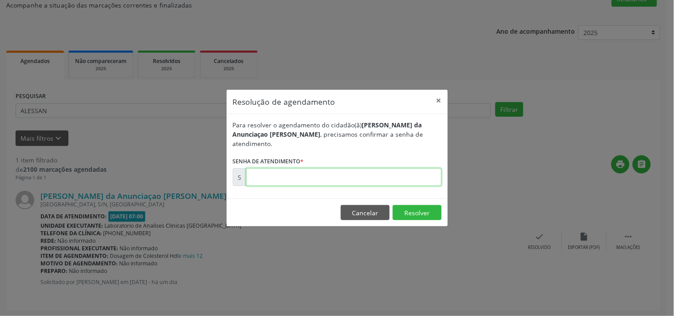
click at [422, 176] on input "text" at bounding box center [344, 177] width 196 height 18
type input "00176269"
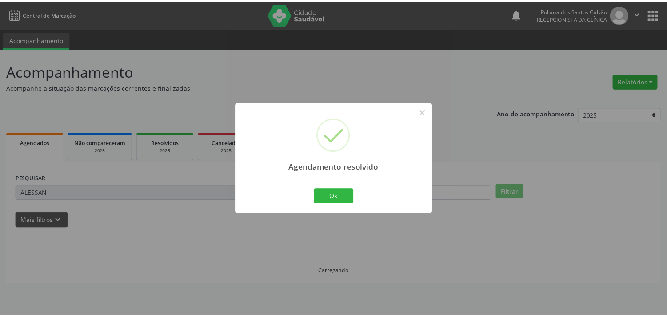
scroll to position [0, 0]
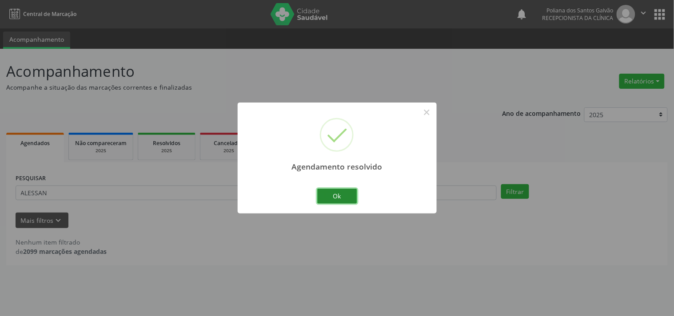
click at [330, 194] on button "Ok" at bounding box center [337, 196] width 40 height 15
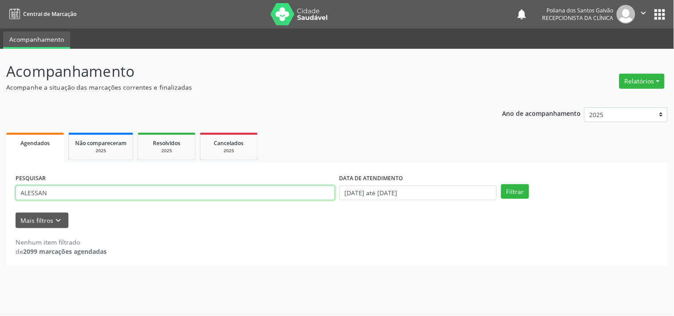
drag, startPoint x: 300, startPoint y: 193, endPoint x: 0, endPoint y: 94, distance: 315.8
click at [0, 97] on div "Acompanhamento Acompanhe a situação das marcações correntes e finalizadas Relat…" at bounding box center [337, 183] width 674 height 268
type input "EDI"
click at [501, 184] on button "Filtrar" at bounding box center [515, 191] width 28 height 15
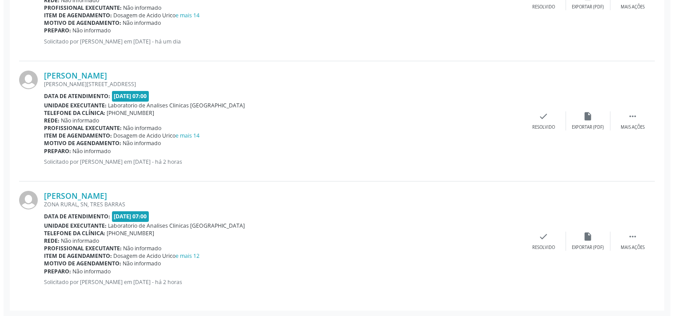
scroll to position [175, 0]
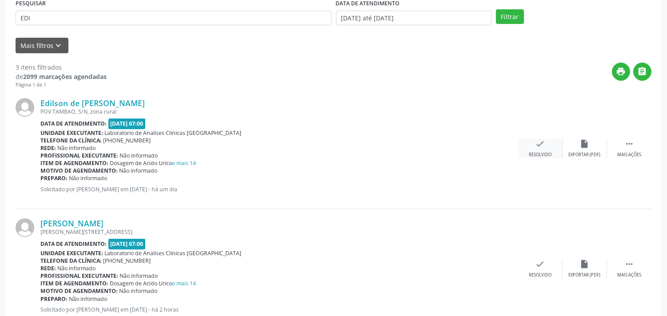
click at [539, 152] on div "Resolvido" at bounding box center [540, 155] width 23 height 6
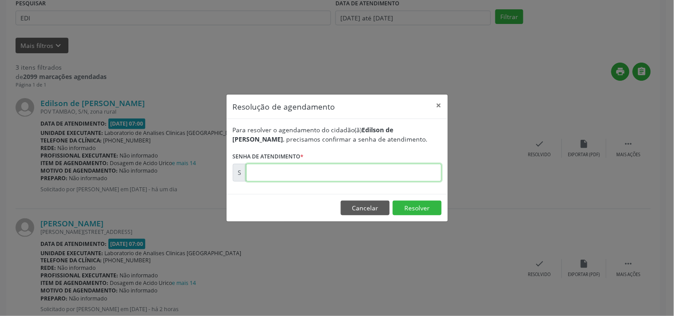
click at [378, 169] on input "text" at bounding box center [344, 173] width 196 height 18
type input "00176258"
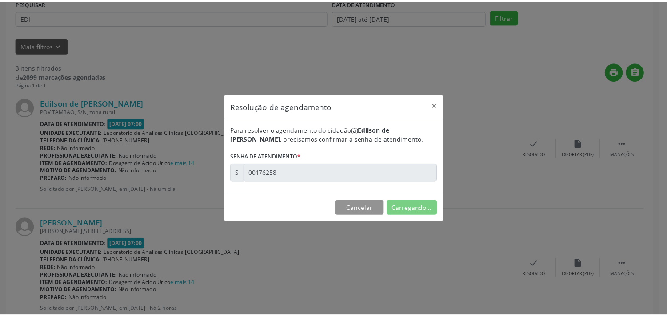
scroll to position [0, 0]
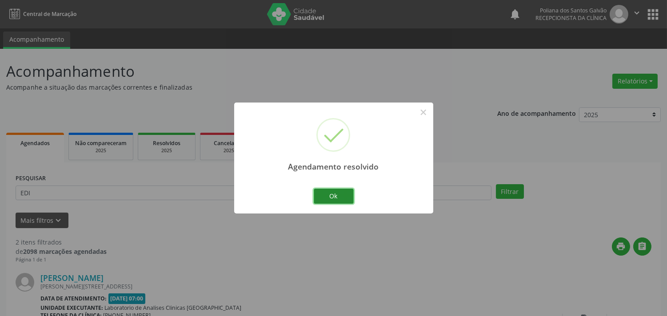
click at [340, 194] on button "Ok" at bounding box center [334, 196] width 40 height 15
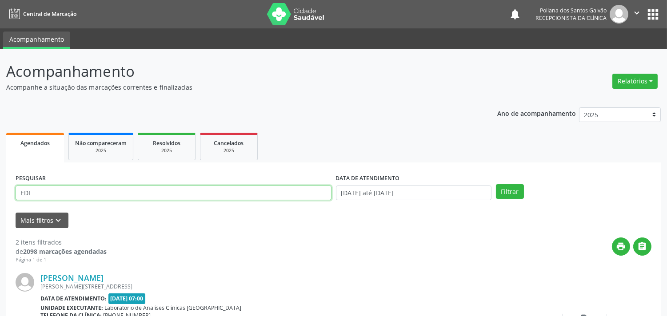
drag, startPoint x: 290, startPoint y: 195, endPoint x: 0, endPoint y: 134, distance: 296.0
click at [0, 137] on div "Acompanhamento Acompanhe a situação das marcações correntes e finalizadas Relat…" at bounding box center [333, 284] width 667 height 471
type input "ROMILDA"
click at [496, 184] on button "Filtrar" at bounding box center [510, 191] width 28 height 15
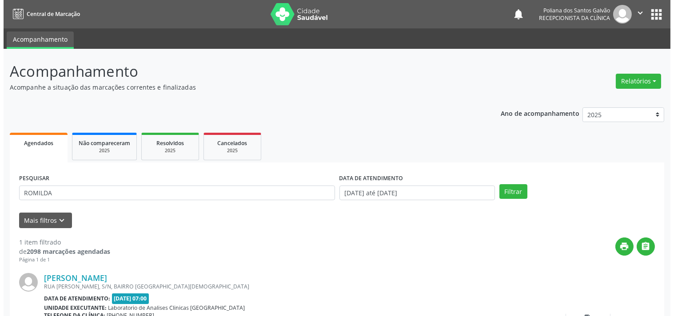
scroll to position [82, 0]
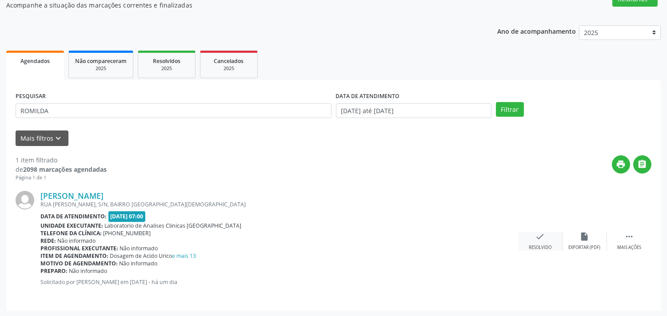
click at [539, 237] on icon "check" at bounding box center [541, 237] width 10 height 10
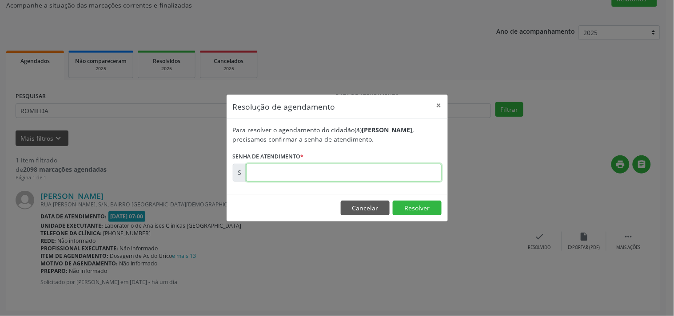
click at [424, 170] on input "text" at bounding box center [344, 173] width 196 height 18
type input "00176264"
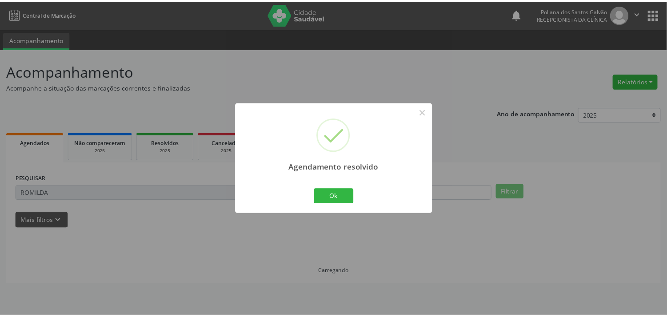
scroll to position [0, 0]
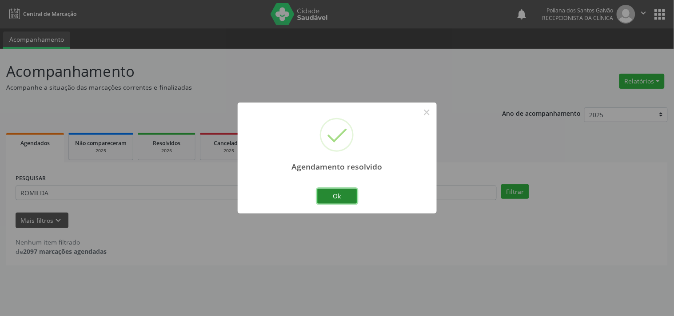
click at [347, 191] on button "Ok" at bounding box center [337, 196] width 40 height 15
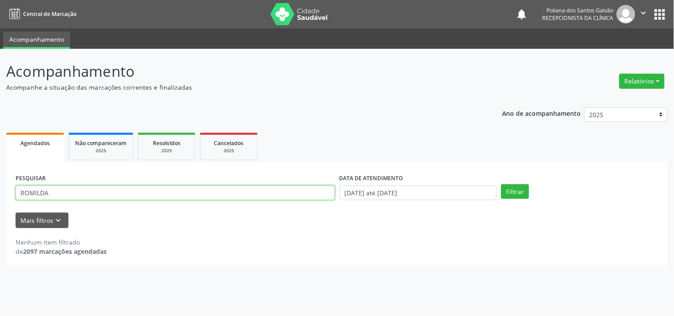
drag, startPoint x: 297, startPoint y: 192, endPoint x: 0, endPoint y: 162, distance: 298.3
click at [0, 163] on div "Acompanhamento Acompanhe a situação das marcações correntes e finalizadas Relat…" at bounding box center [337, 183] width 674 height 268
type input "LUZI"
click at [501, 184] on button "Filtrar" at bounding box center [515, 191] width 28 height 15
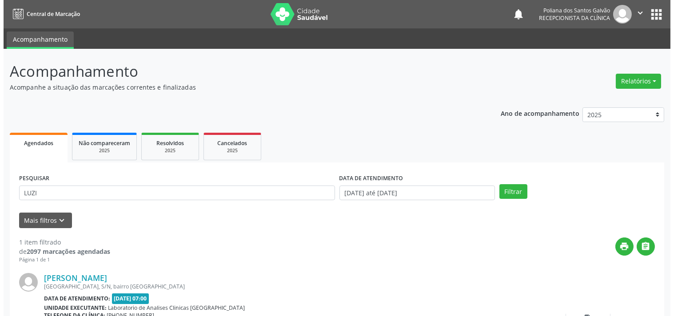
scroll to position [82, 0]
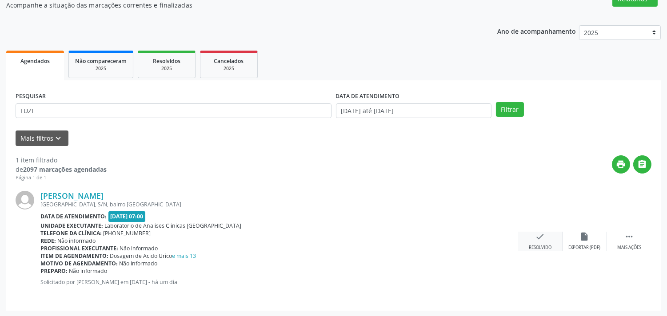
click at [543, 239] on icon "check" at bounding box center [541, 237] width 10 height 10
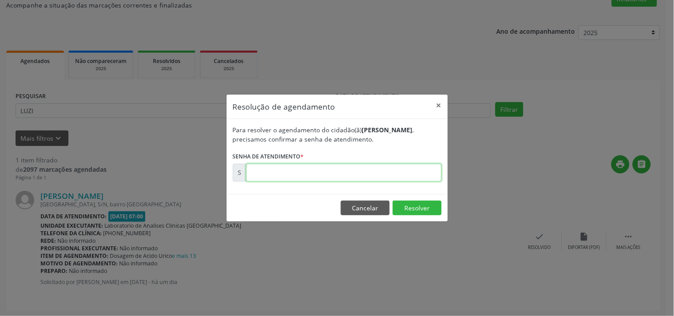
click at [397, 174] on input "text" at bounding box center [344, 173] width 196 height 18
type input "00176241"
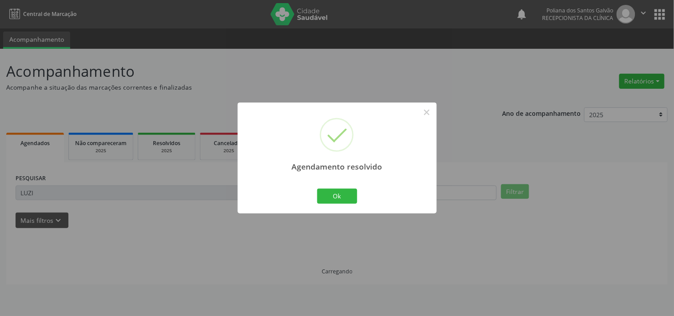
scroll to position [0, 0]
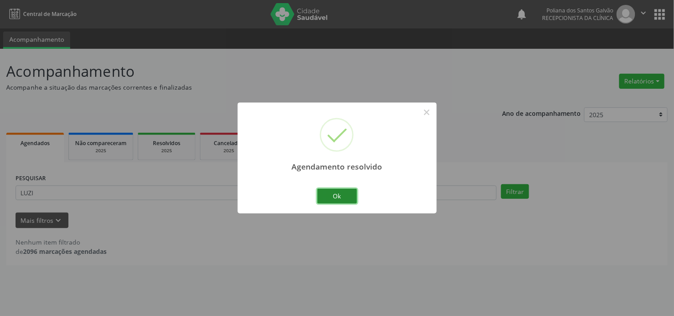
click at [354, 197] on button "Ok" at bounding box center [337, 196] width 40 height 15
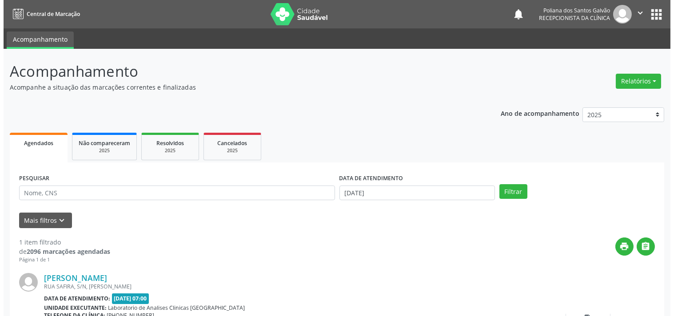
scroll to position [82, 0]
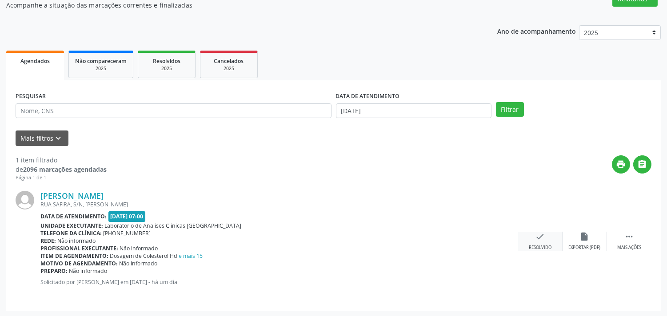
click at [545, 242] on div "check Resolvido" at bounding box center [540, 241] width 44 height 19
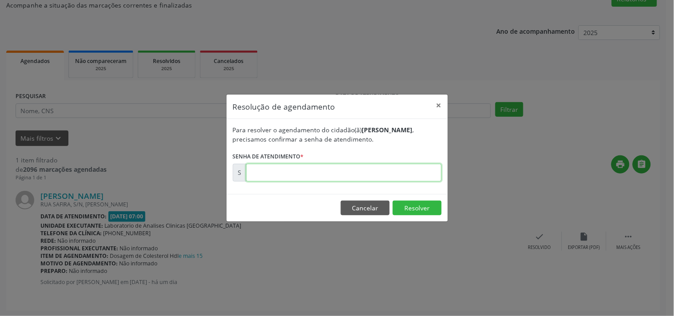
click at [384, 168] on input "text" at bounding box center [344, 173] width 196 height 18
type input "00176185"
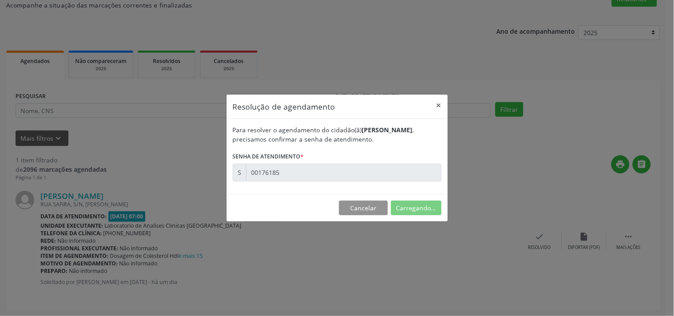
scroll to position [0, 0]
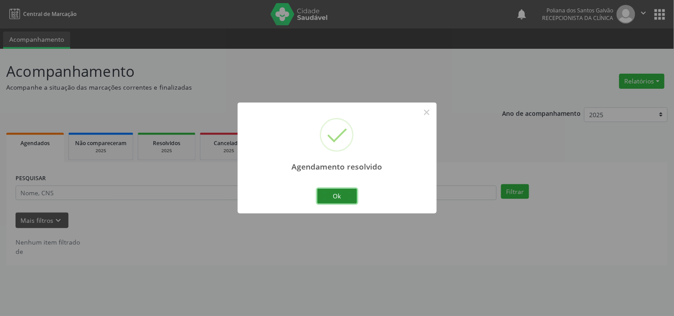
click at [342, 191] on button "Ok" at bounding box center [337, 196] width 40 height 15
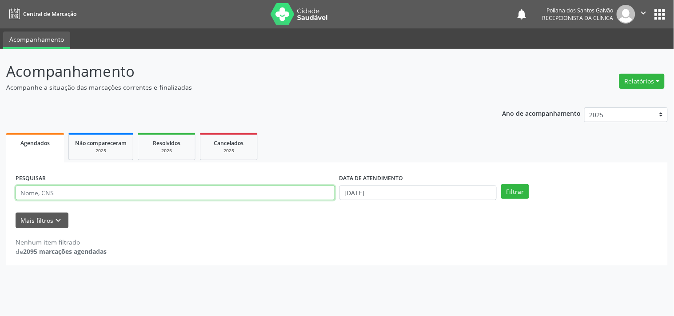
drag, startPoint x: 317, startPoint y: 196, endPoint x: 0, endPoint y: 154, distance: 319.6
click at [0, 154] on div "Acompanhamento Acompanhe a situação das marcações correntes e finalizadas Relat…" at bounding box center [337, 183] width 674 height 268
